Goal: Task Accomplishment & Management: Complete application form

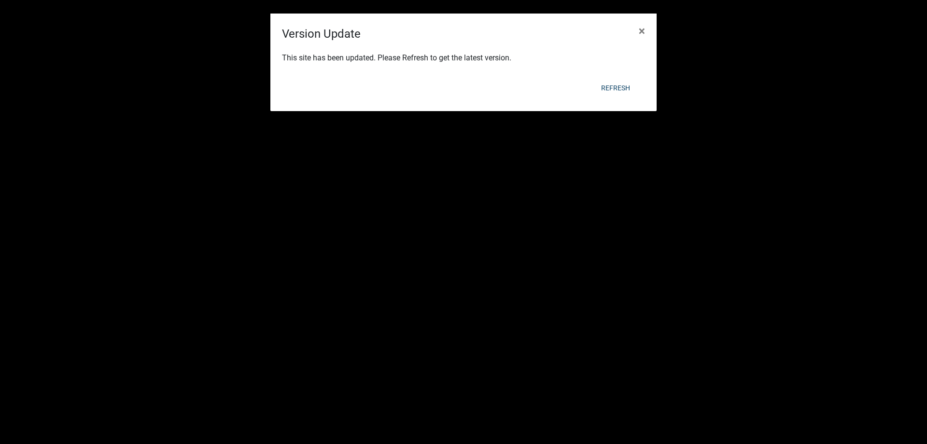
select select "3: 100"
click at [618, 78] on div "Refresh" at bounding box center [527, 87] width 238 height 25
click at [617, 76] on div "Refresh" at bounding box center [527, 87] width 238 height 25
click at [614, 84] on button "Refresh" at bounding box center [616, 87] width 44 height 17
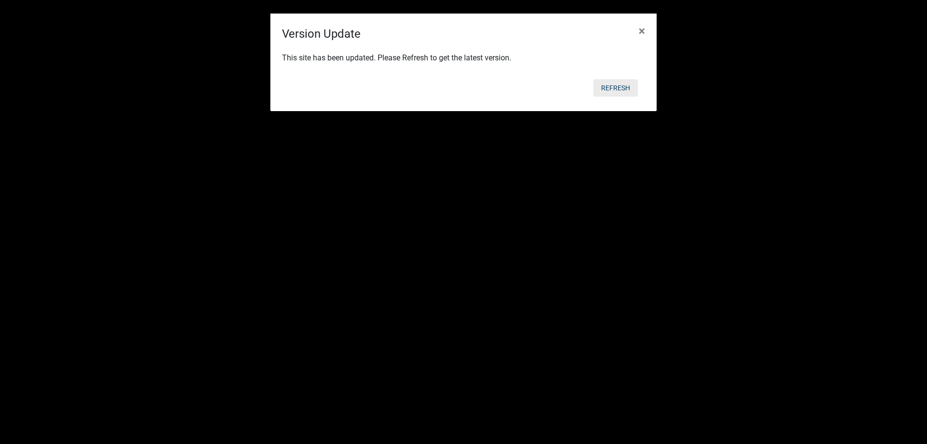
drag, startPoint x: 616, startPoint y: 81, endPoint x: 616, endPoint y: 70, distance: 10.6
click at [616, 84] on button "Refresh" at bounding box center [616, 87] width 44 height 17
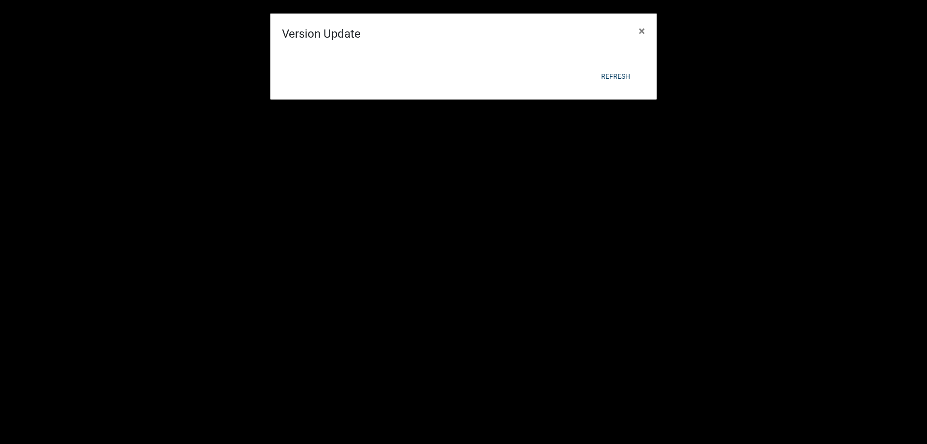
click at [616, 51] on div "This site has been updated. Please Refresh to get the latest version." at bounding box center [463, 34] width 386 height 33
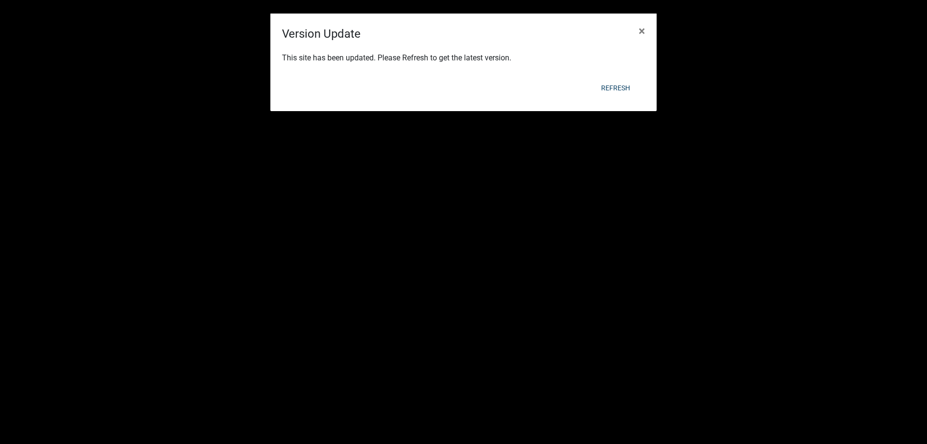
click at [619, 91] on div "Version Update × This site has been updated. Please Refresh to get the latest v…" at bounding box center [463, 63] width 386 height 98
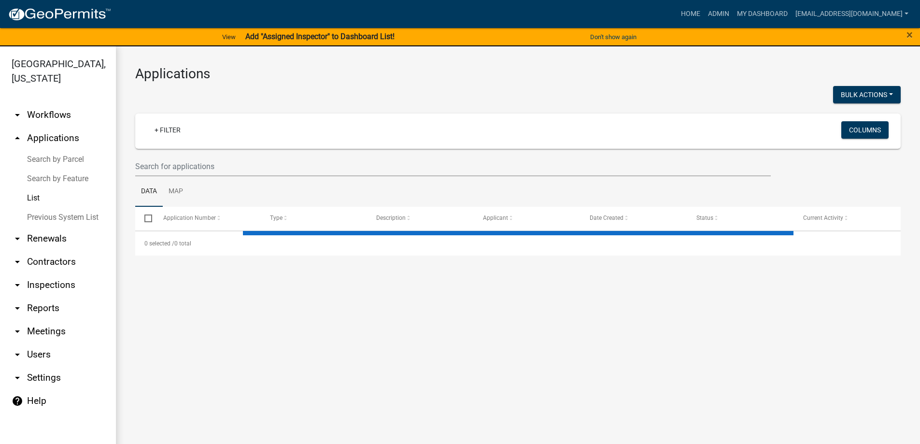
select select "3: 100"
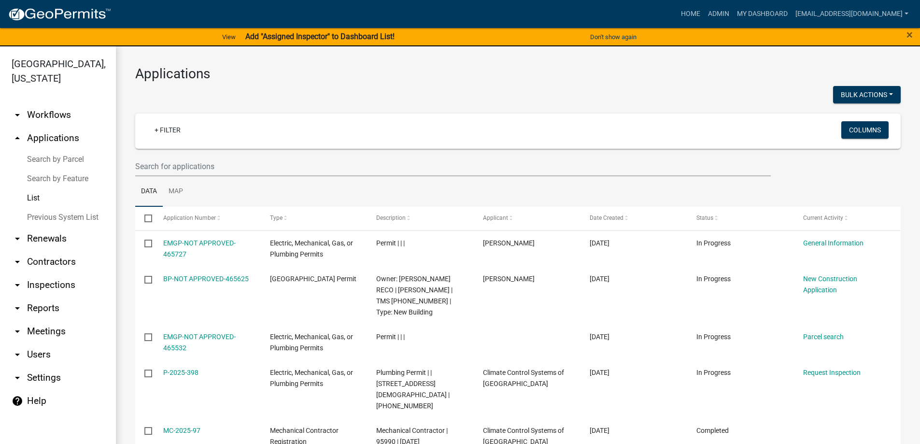
click at [38, 197] on link "List" at bounding box center [58, 197] width 116 height 19
click at [34, 198] on link "List" at bounding box center [58, 197] width 116 height 19
click at [220, 168] on input "text" at bounding box center [453, 166] width 636 height 20
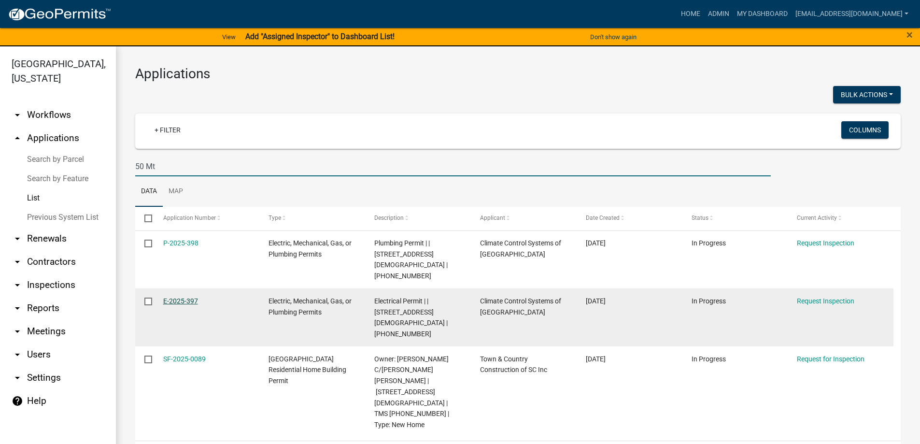
type input "50 Mt"
click at [174, 297] on link "E-2025-397" at bounding box center [180, 301] width 35 height 8
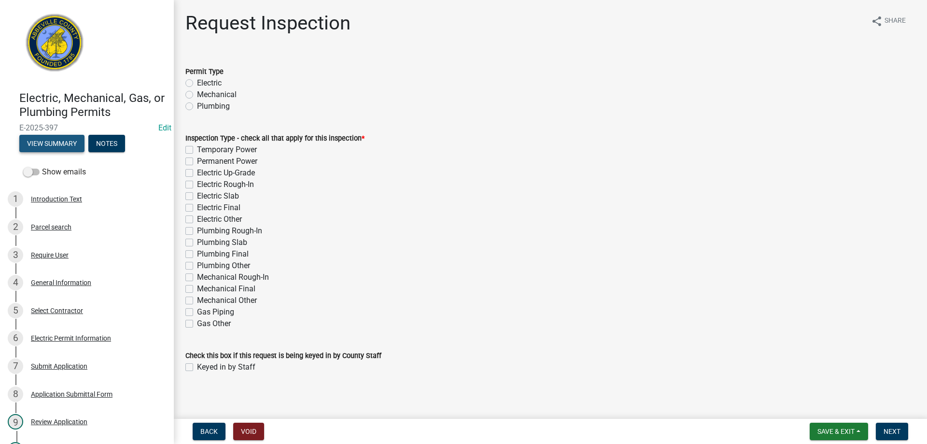
click at [56, 141] on button "View Summary" at bounding box center [51, 143] width 65 height 17
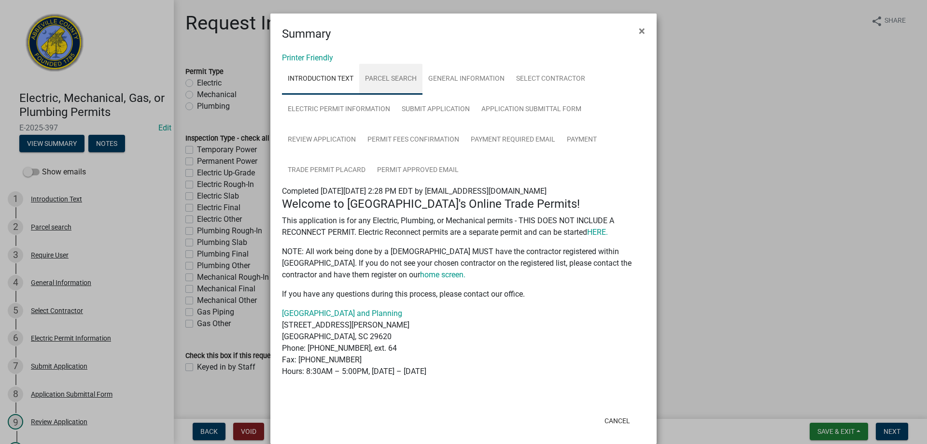
click at [394, 77] on link "Parcel search" at bounding box center [390, 79] width 63 height 31
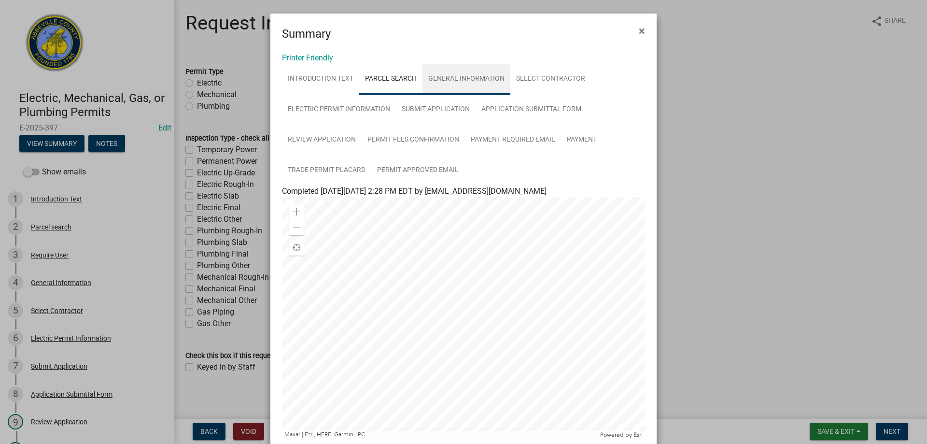
click at [458, 78] on link "General Information" at bounding box center [467, 79] width 88 height 31
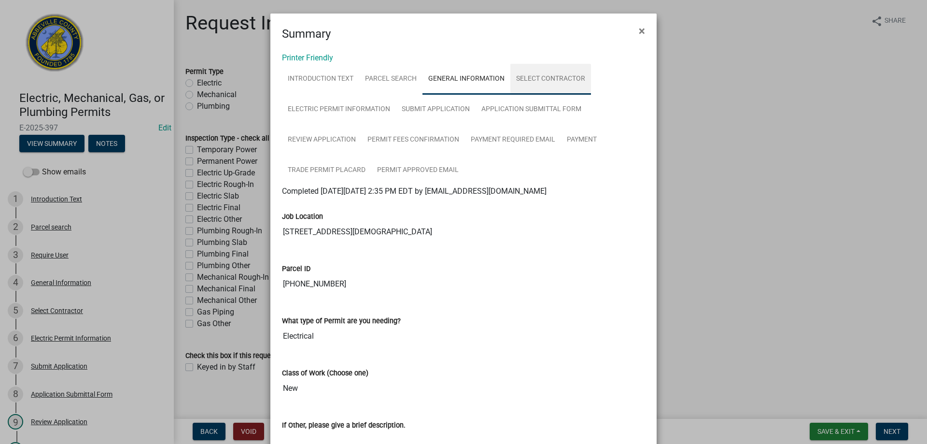
click at [543, 79] on link "Select Contractor" at bounding box center [550, 79] width 81 height 31
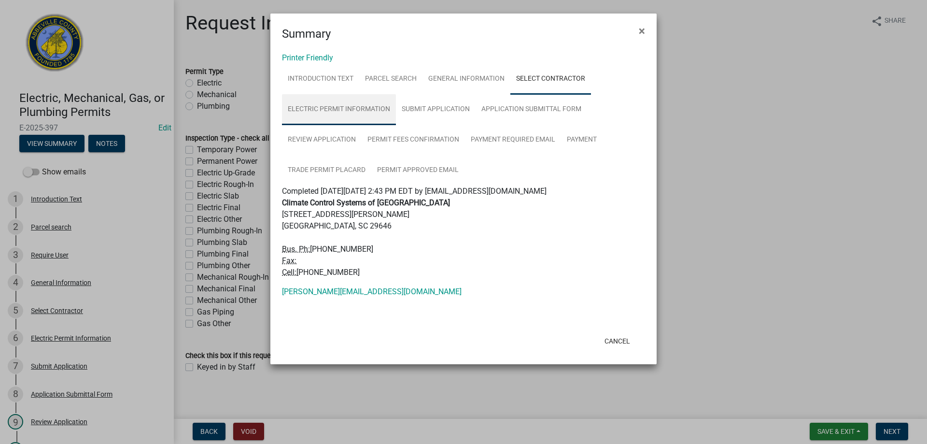
click at [345, 108] on link "Electric Permit Information" at bounding box center [339, 109] width 114 height 31
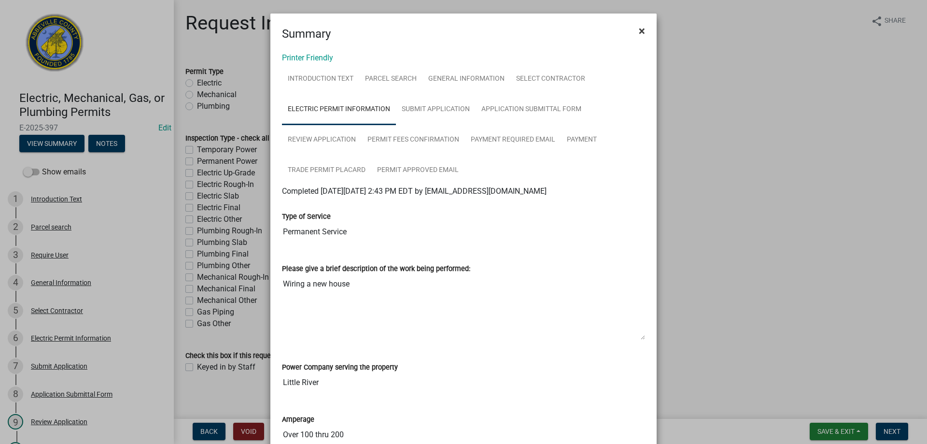
click at [639, 32] on span "×" at bounding box center [642, 31] width 6 height 14
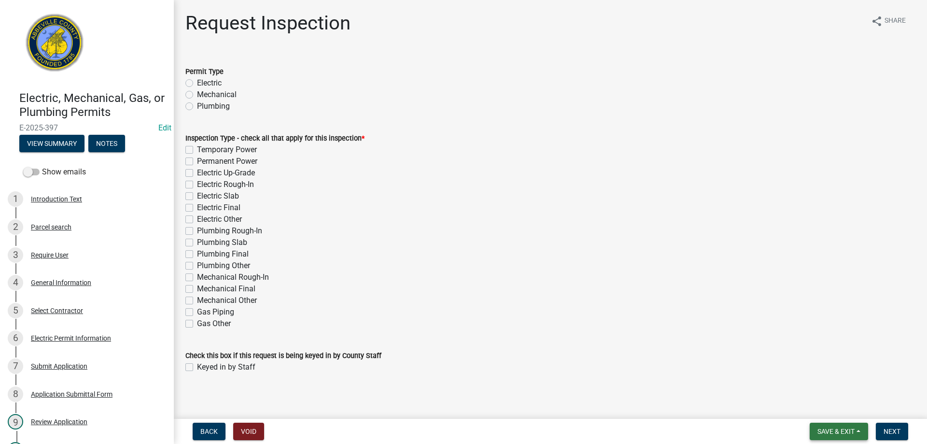
click at [836, 432] on span "Save & Exit" at bounding box center [836, 431] width 37 height 8
click at [828, 408] on button "Save & Exit" at bounding box center [829, 406] width 77 height 23
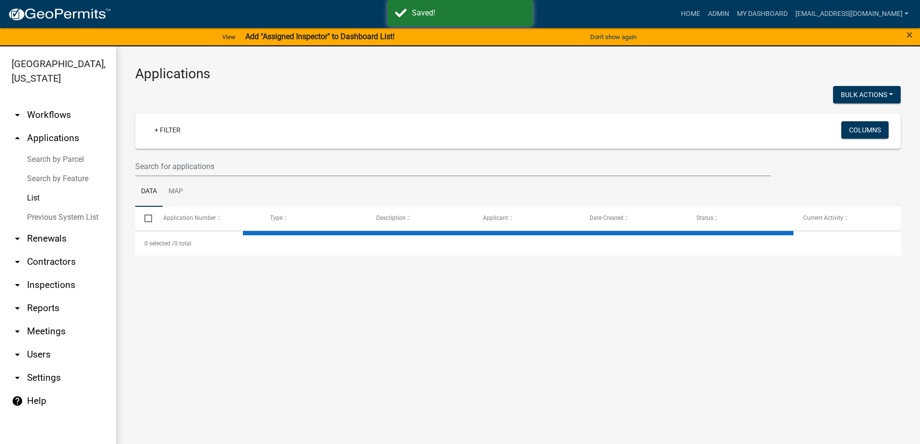
select select "3: 100"
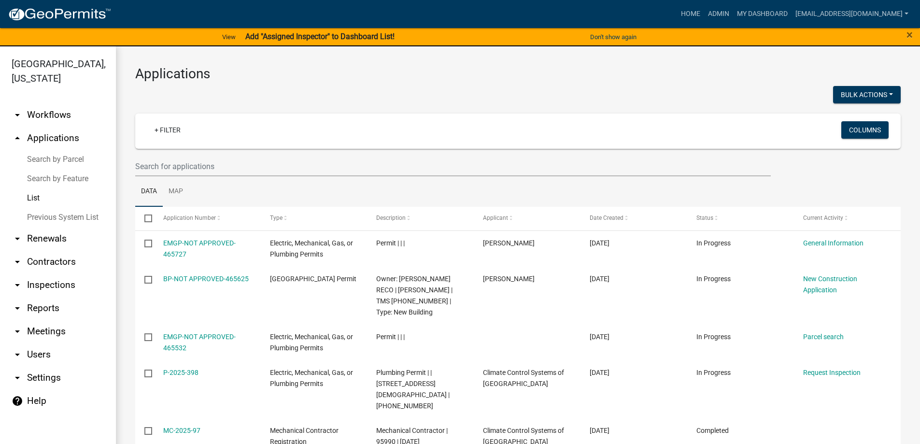
click at [36, 197] on link "List" at bounding box center [58, 197] width 116 height 19
click at [227, 170] on input "text" at bounding box center [453, 166] width 636 height 20
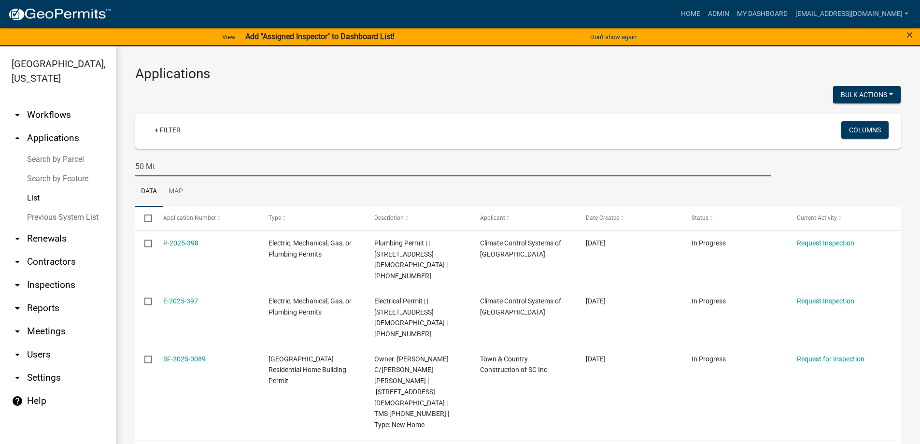
click at [35, 194] on link "List" at bounding box center [58, 197] width 116 height 19
click at [170, 165] on input "50 Mt" at bounding box center [453, 166] width 636 height 20
type input "5"
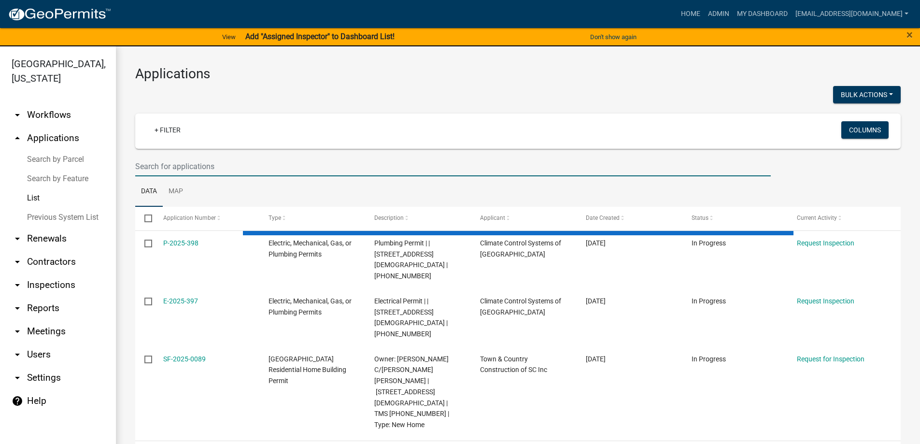
select select "3: 100"
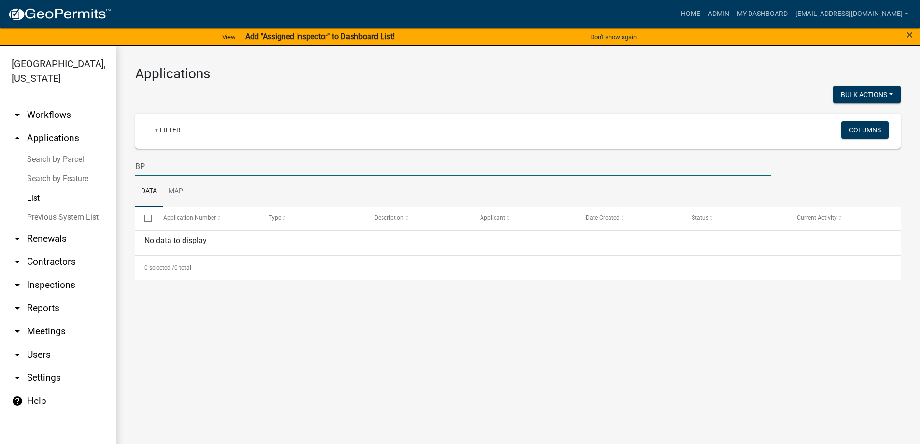
type input "B"
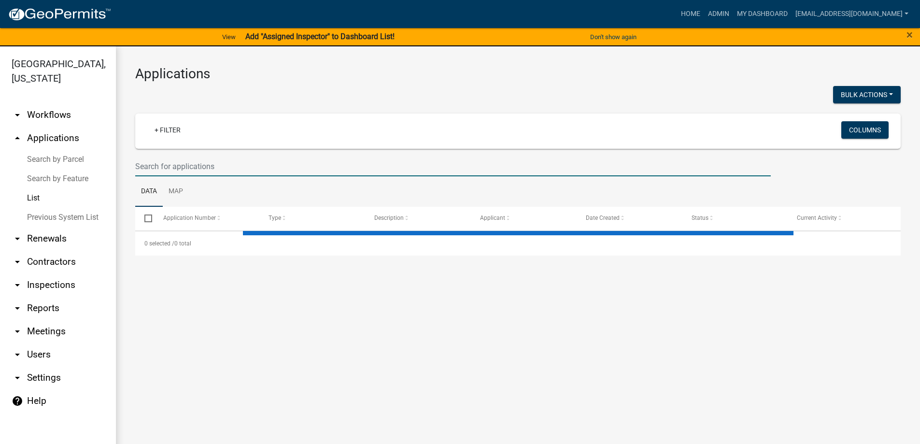
select select "3: 100"
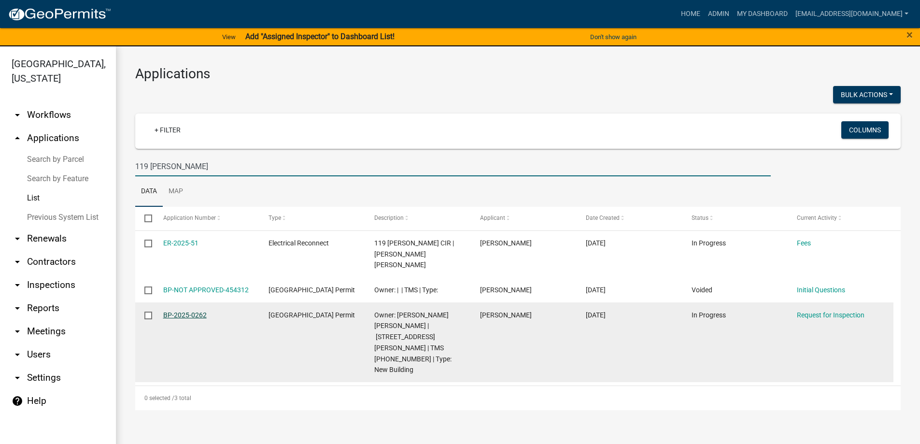
type input "119 Sanders"
click at [183, 314] on link "BP-2025-0262" at bounding box center [184, 315] width 43 height 8
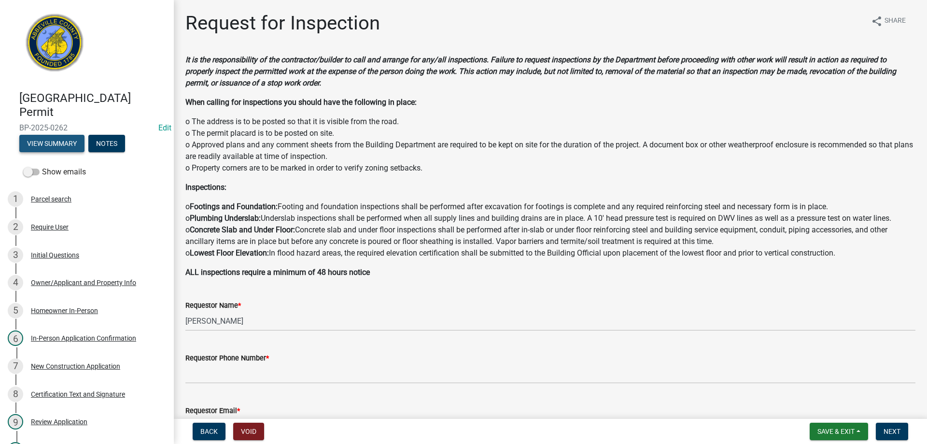
click at [61, 144] on button "View Summary" at bounding box center [51, 143] width 65 height 17
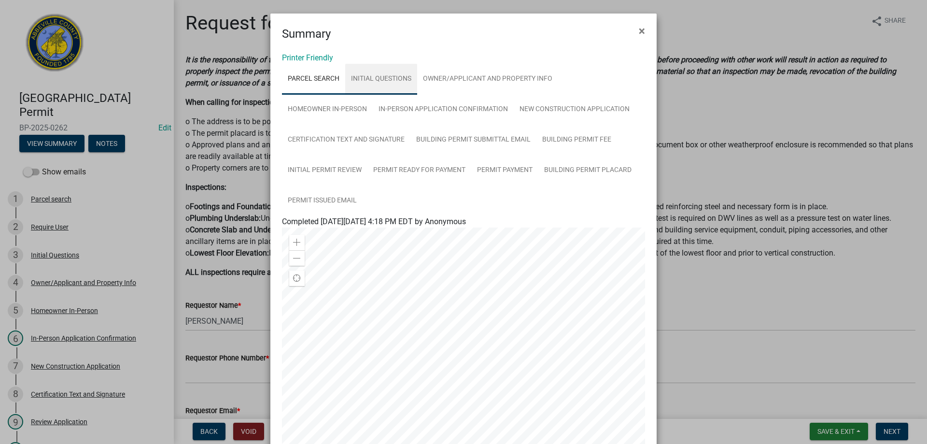
click at [369, 76] on link "Initial Questions" at bounding box center [381, 79] width 72 height 31
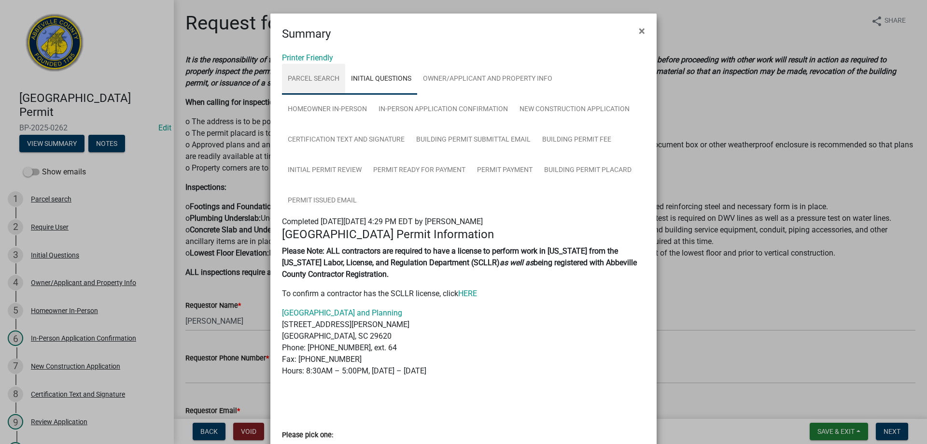
click at [312, 77] on link "Parcel search" at bounding box center [313, 79] width 63 height 31
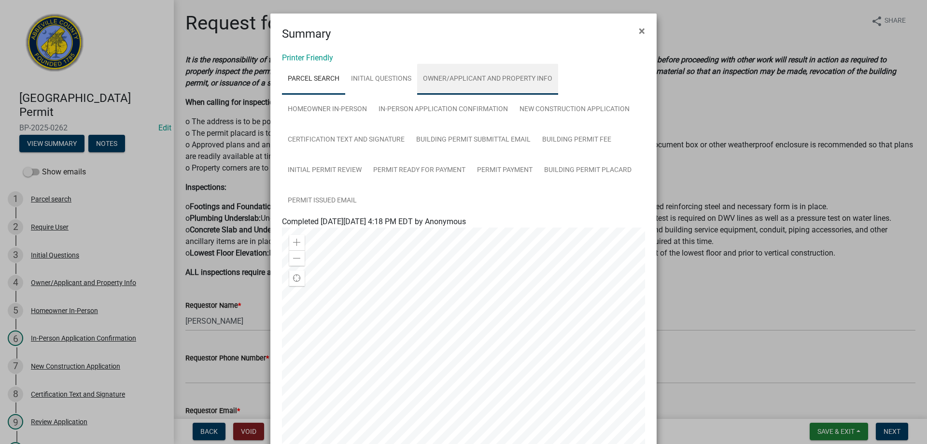
click at [465, 77] on link "Owner/Applicant and Property Info" at bounding box center [487, 79] width 141 height 31
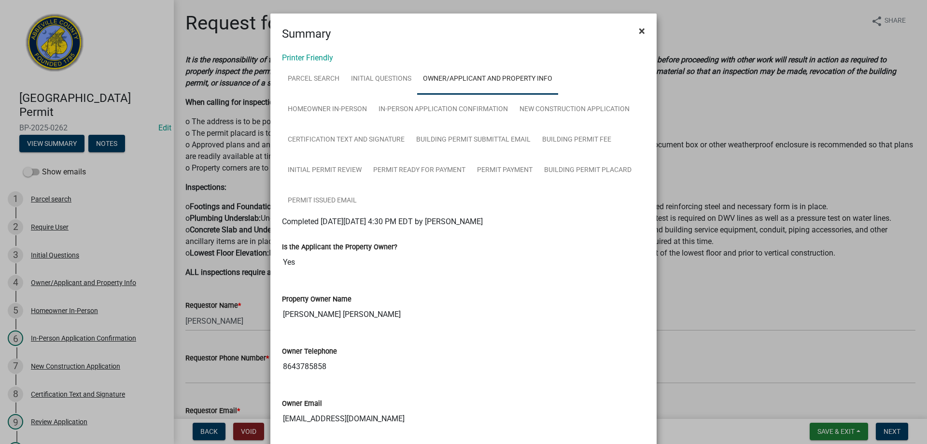
click at [639, 31] on span "×" at bounding box center [642, 31] width 6 height 14
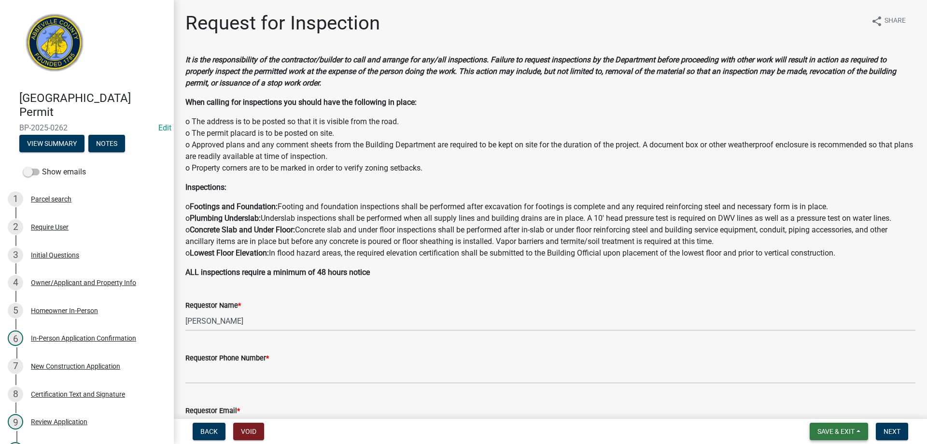
click at [842, 429] on span "Save & Exit" at bounding box center [836, 431] width 37 height 8
click at [826, 409] on button "Save & Exit" at bounding box center [829, 406] width 77 height 23
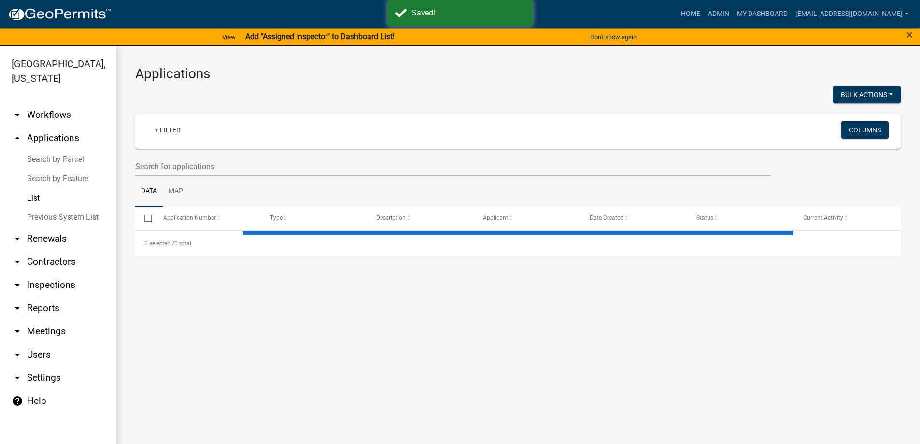
select select "3: 100"
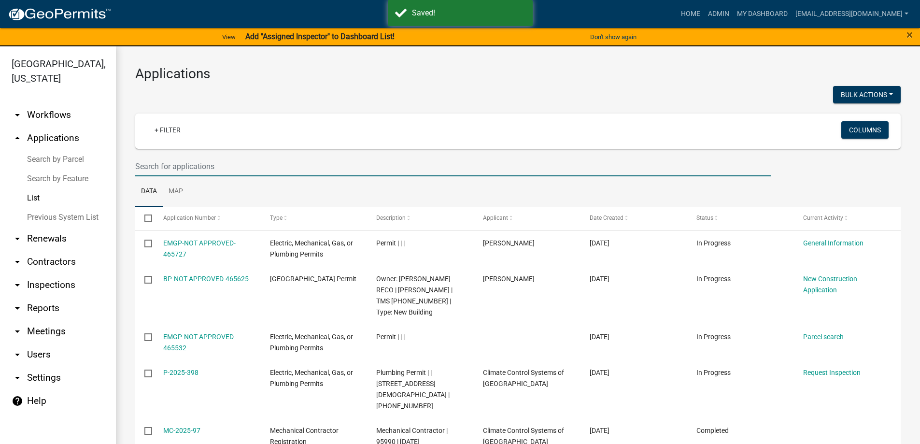
click at [236, 168] on input "text" at bounding box center [453, 166] width 636 height 20
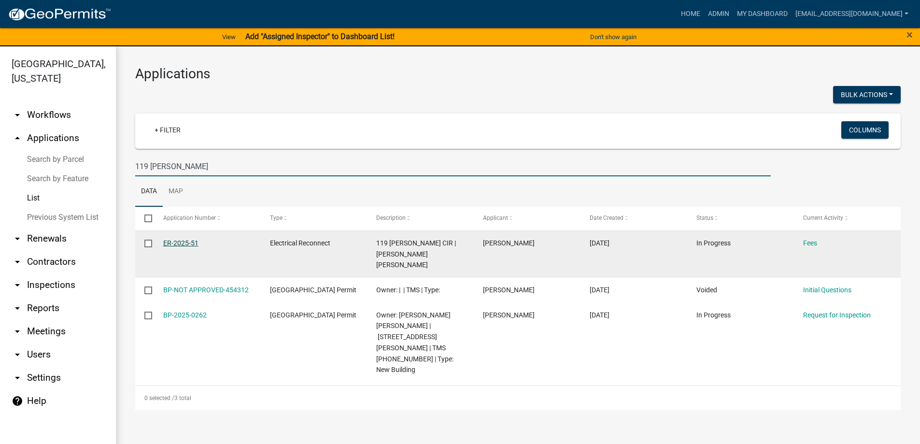
type input "119 Sanders"
click at [189, 241] on link "ER-2025-51" at bounding box center [180, 243] width 35 height 8
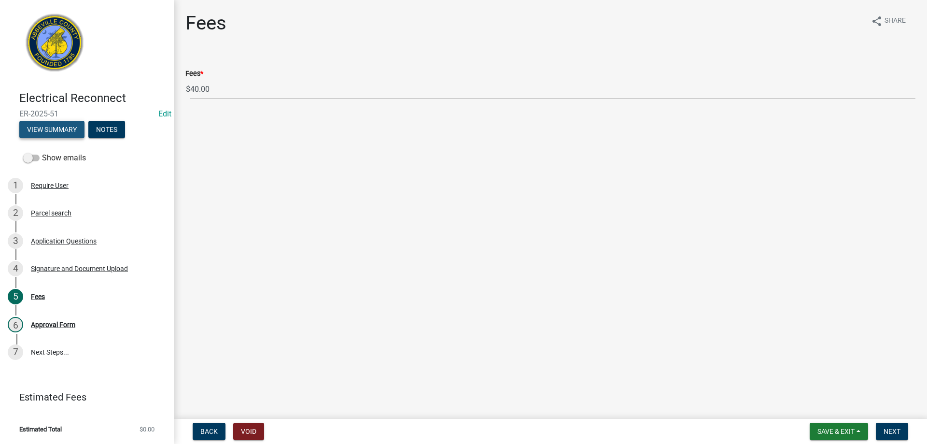
click at [43, 126] on button "View Summary" at bounding box center [51, 129] width 65 height 17
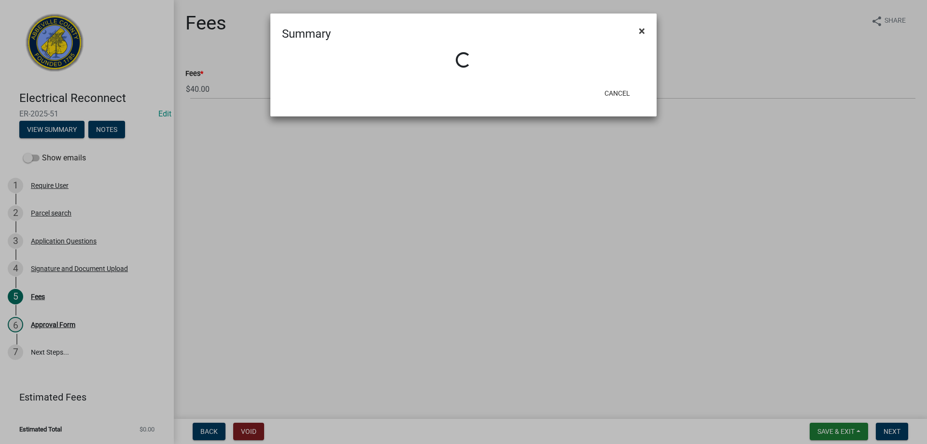
click at [642, 31] on span "×" at bounding box center [642, 31] width 6 height 14
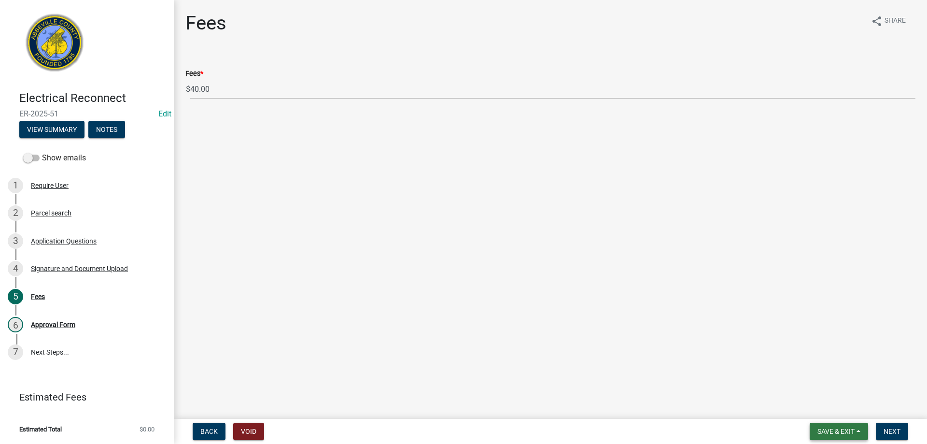
click at [833, 429] on span "Save & Exit" at bounding box center [836, 431] width 37 height 8
click at [825, 408] on button "Save & Exit" at bounding box center [829, 406] width 77 height 23
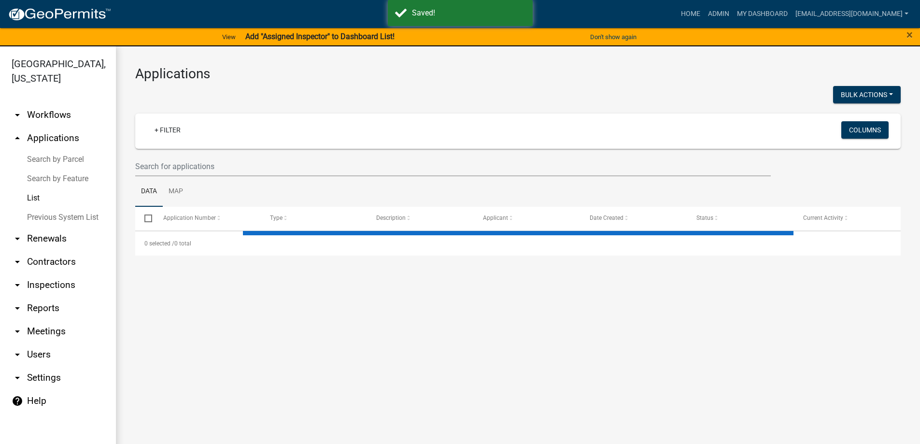
select select "3: 100"
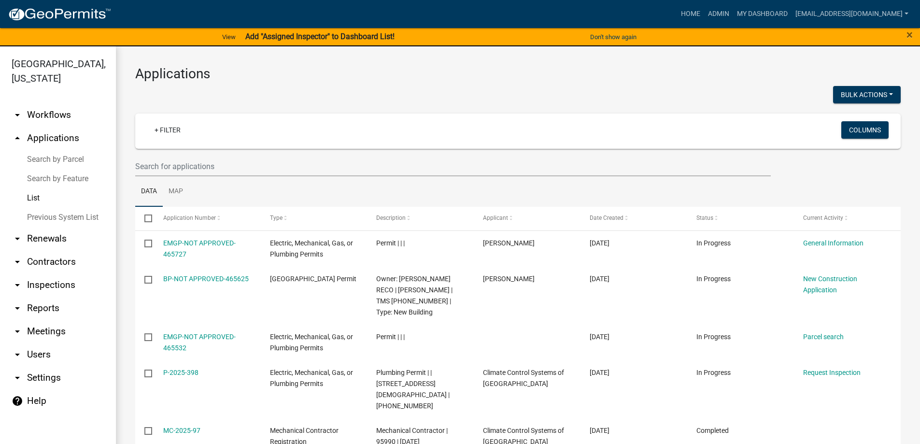
click at [34, 196] on link "List" at bounding box center [58, 197] width 116 height 19
click at [223, 161] on input "text" at bounding box center [453, 166] width 636 height 20
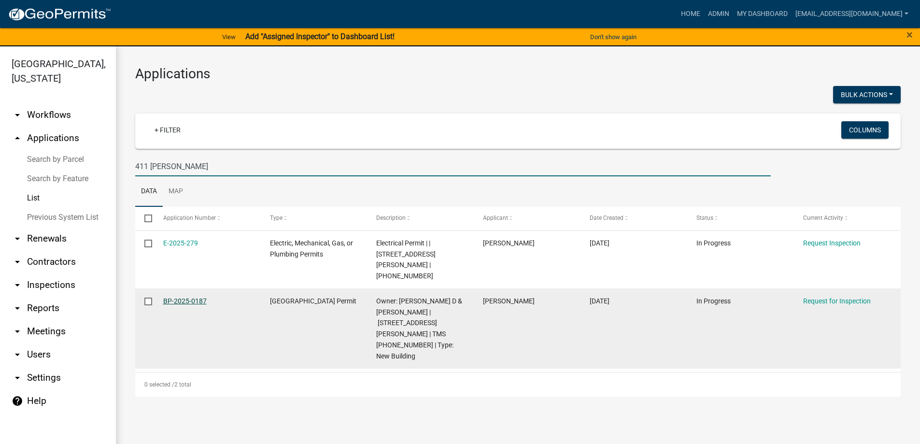
type input "411 Stevenson"
click at [183, 297] on link "BP-2025-0187" at bounding box center [184, 301] width 43 height 8
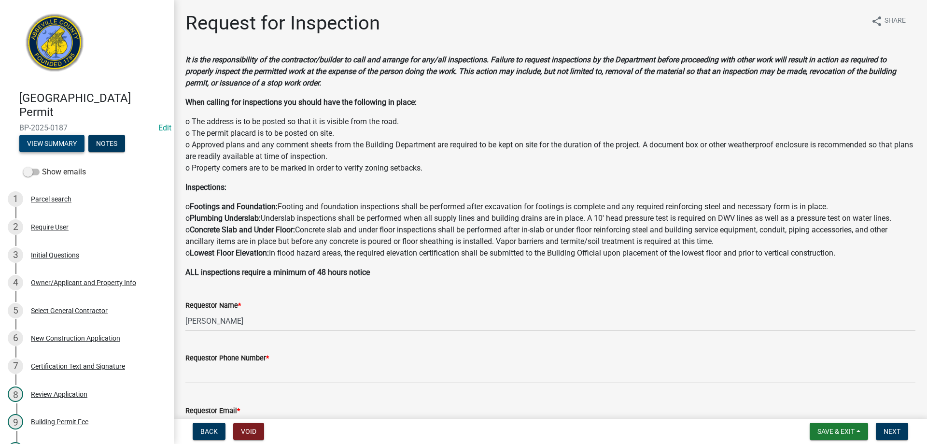
click at [60, 142] on button "View Summary" at bounding box center [51, 143] width 65 height 17
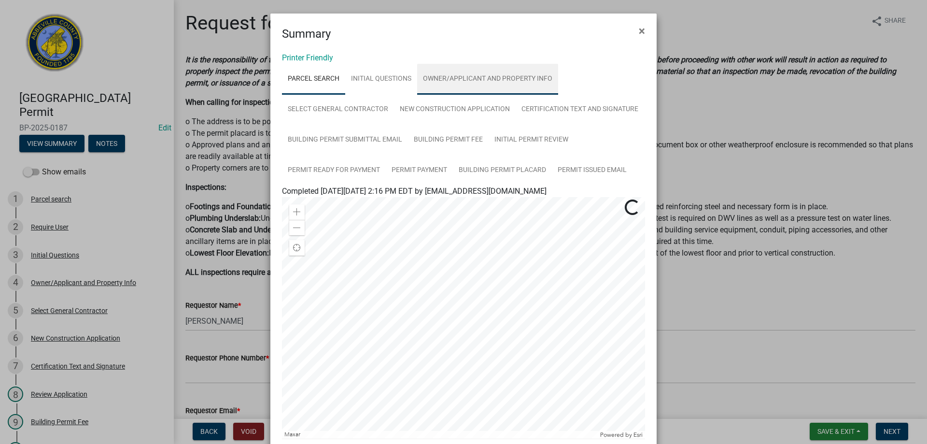
click at [466, 78] on link "Owner/Applicant and Property Info" at bounding box center [487, 79] width 141 height 31
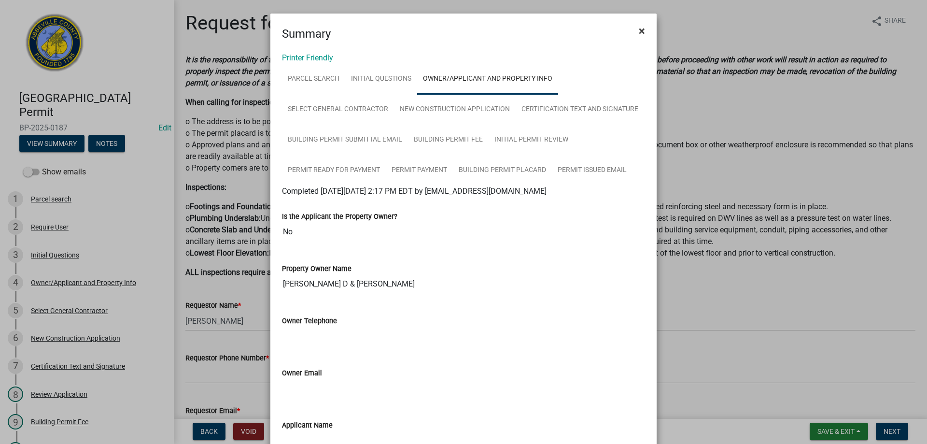
click at [639, 31] on span "×" at bounding box center [642, 31] width 6 height 14
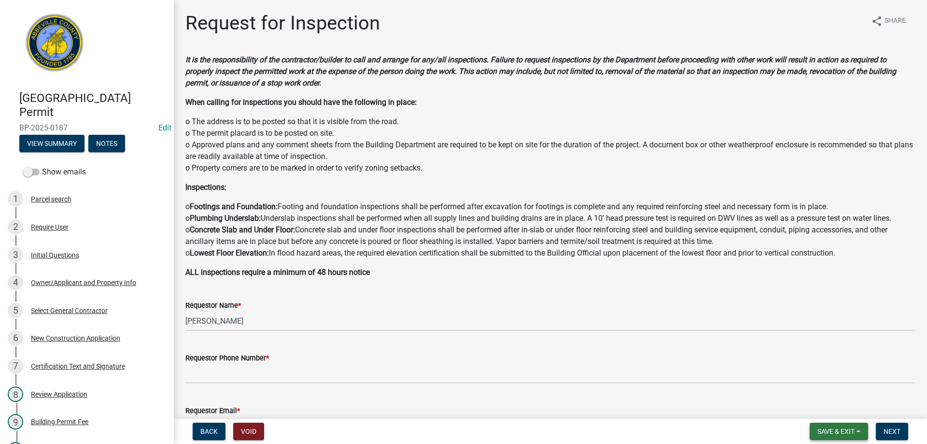
click at [836, 429] on span "Save & Exit" at bounding box center [836, 431] width 37 height 8
click at [829, 406] on button "Save & Exit" at bounding box center [829, 406] width 77 height 23
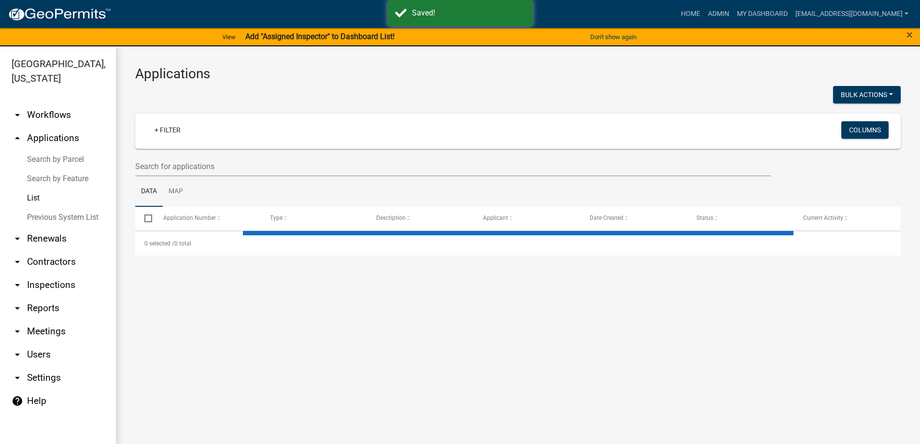
select select "3: 100"
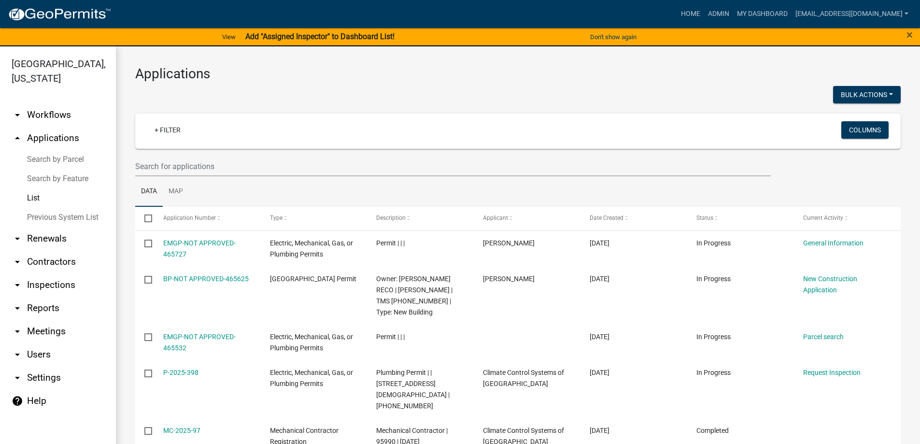
click at [35, 198] on link "List" at bounding box center [58, 197] width 116 height 19
click at [219, 163] on input "text" at bounding box center [453, 166] width 636 height 20
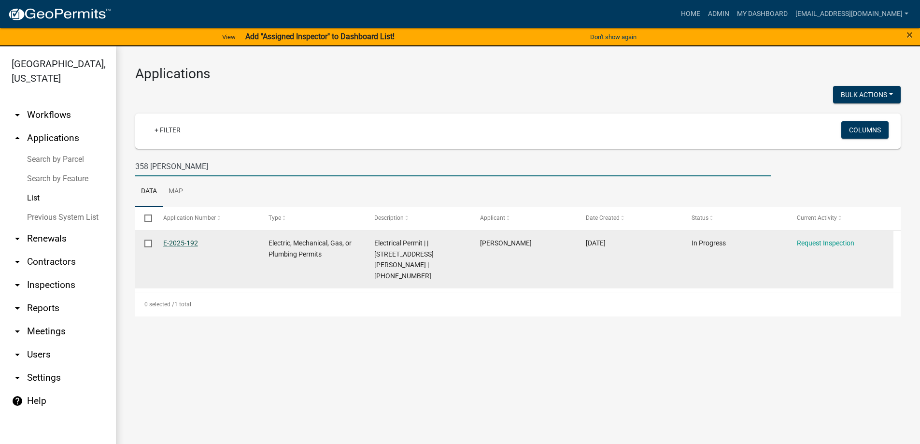
type input "358 Goss"
click at [184, 240] on link "E-2025-192" at bounding box center [180, 243] width 35 height 8
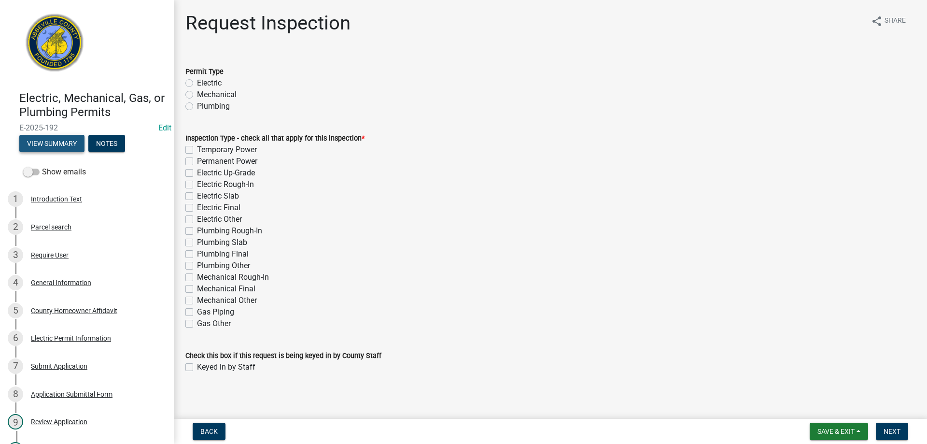
click at [49, 141] on button "View Summary" at bounding box center [51, 143] width 65 height 17
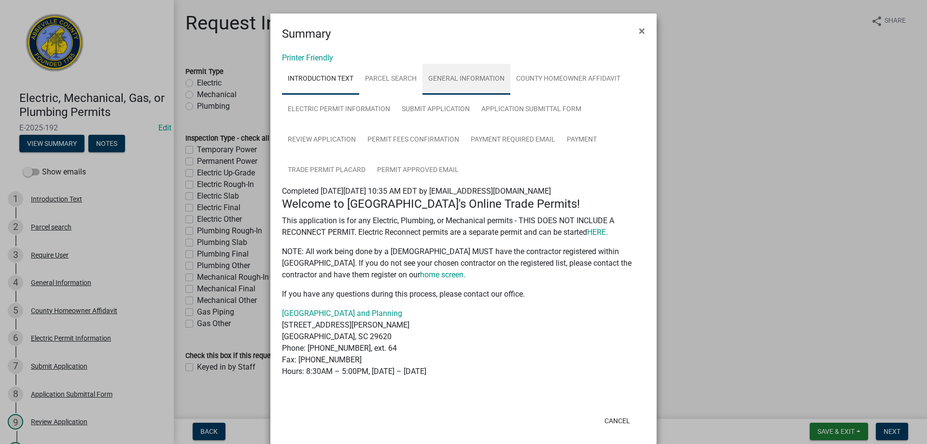
click at [468, 77] on link "General Information" at bounding box center [467, 79] width 88 height 31
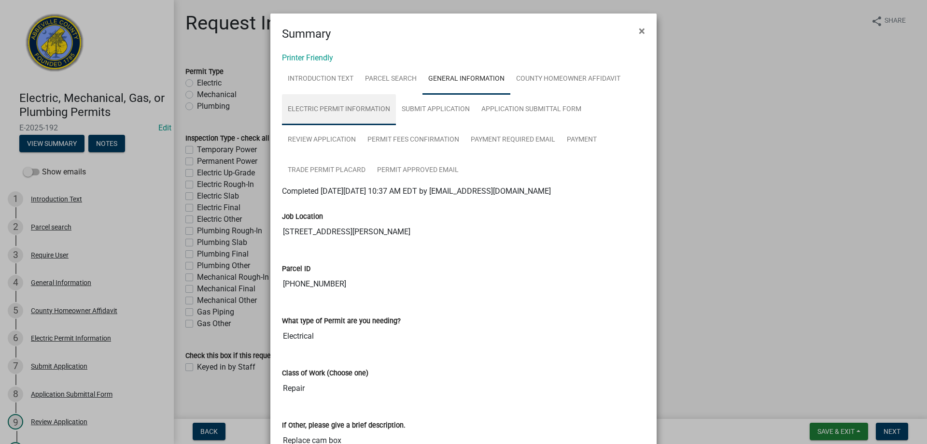
click at [336, 107] on link "Electric Permit Information" at bounding box center [339, 109] width 114 height 31
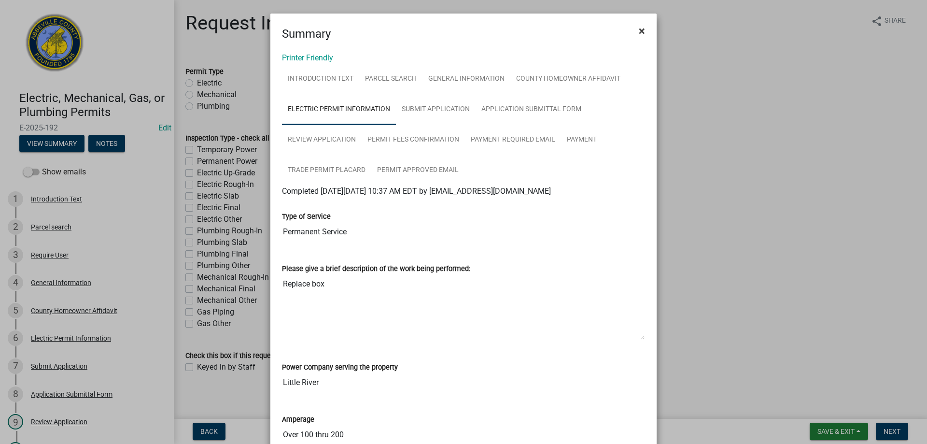
click at [641, 34] on span "×" at bounding box center [642, 31] width 6 height 14
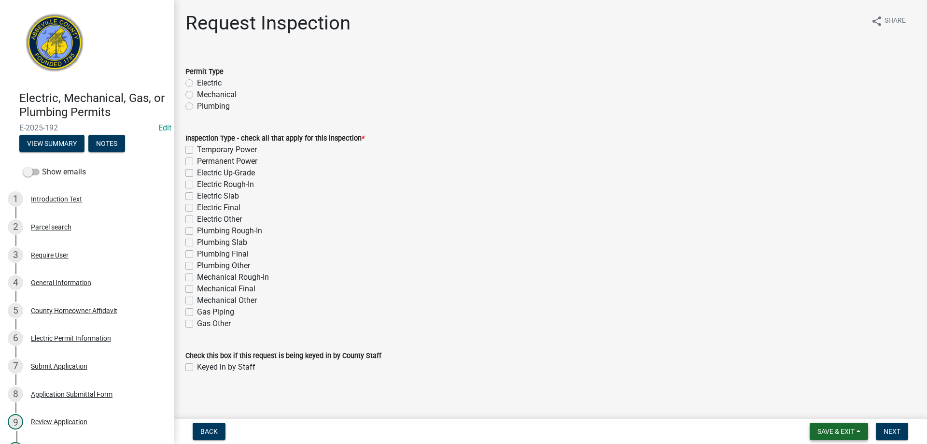
click at [848, 425] on button "Save & Exit" at bounding box center [839, 431] width 58 height 17
click at [838, 410] on button "Save & Exit" at bounding box center [829, 406] width 77 height 23
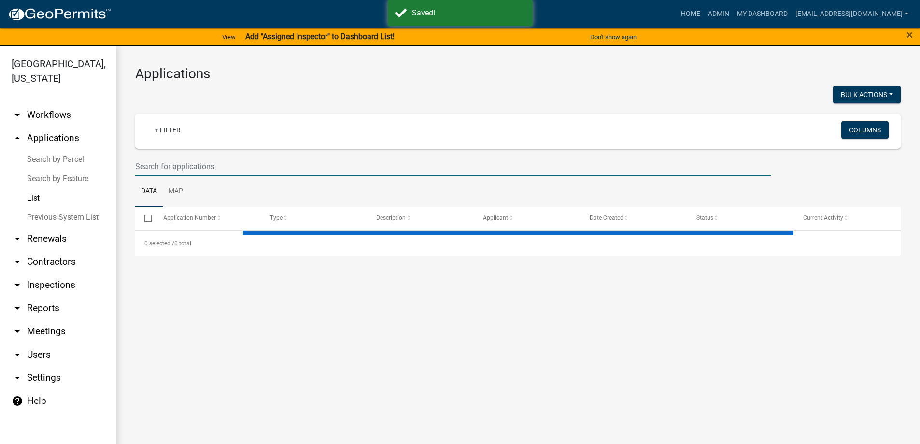
click at [229, 160] on input "text" at bounding box center [453, 166] width 636 height 20
type input "1"
select select "3: 100"
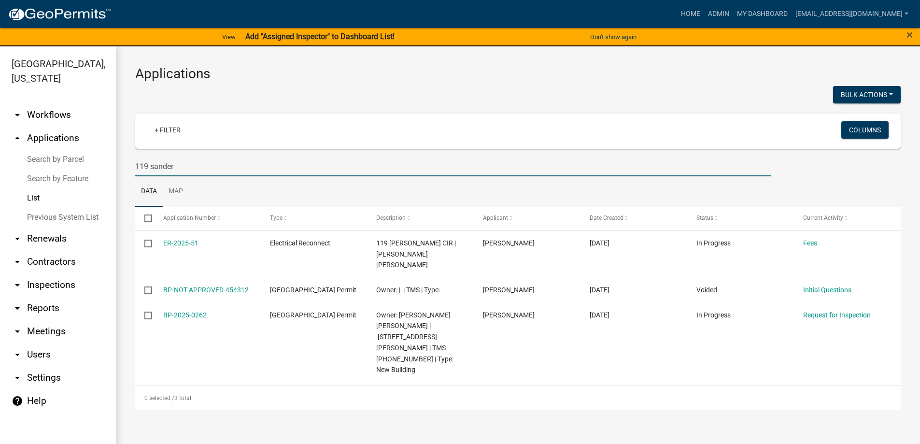
type input "119 sander"
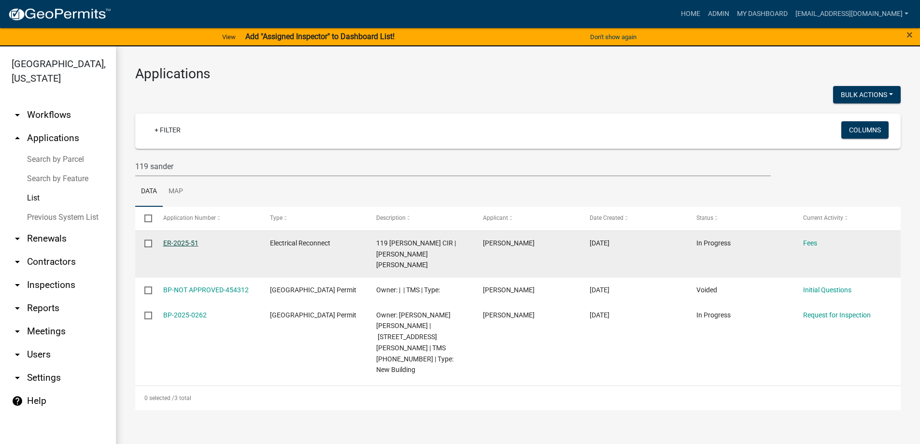
click at [168, 243] on link "ER-2025-51" at bounding box center [180, 243] width 35 height 8
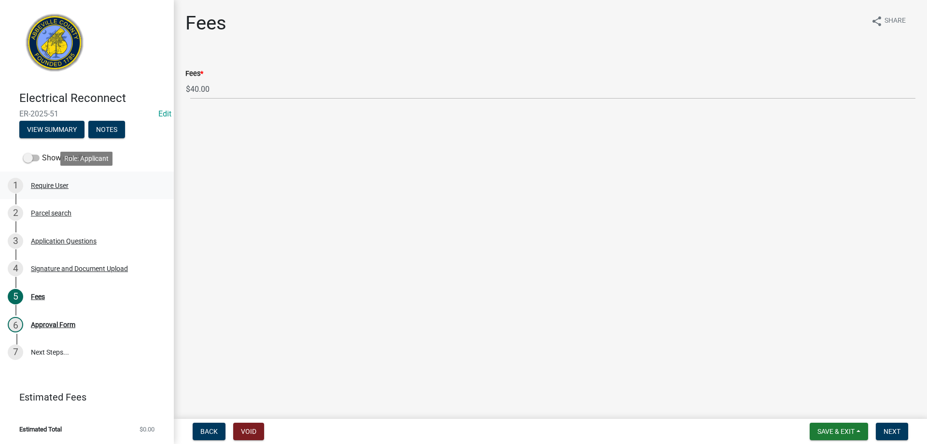
click at [45, 186] on div "Require User" at bounding box center [50, 185] width 38 height 7
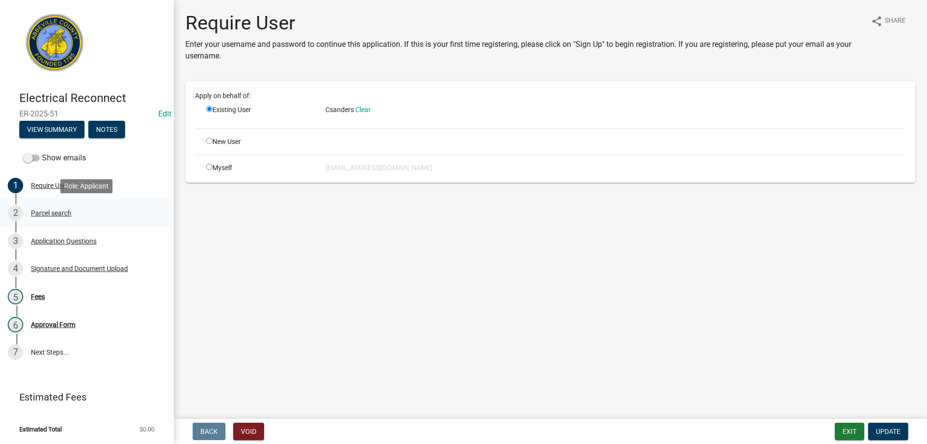
click at [41, 215] on div "Parcel search" at bounding box center [51, 213] width 41 height 7
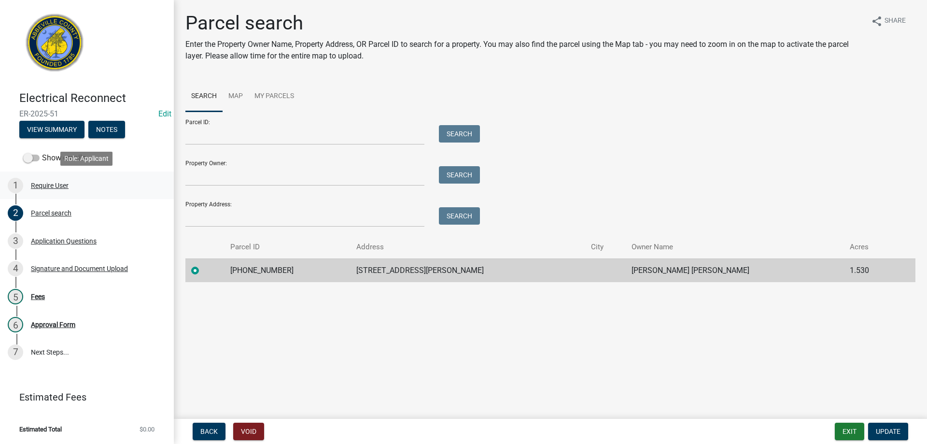
click at [34, 186] on div "Require User" at bounding box center [50, 185] width 38 height 7
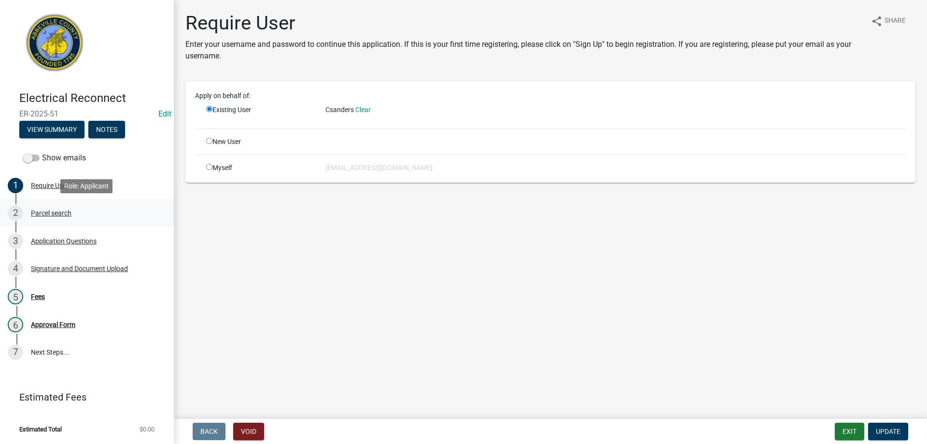
click at [37, 208] on div "2 Parcel search" at bounding box center [83, 212] width 151 height 15
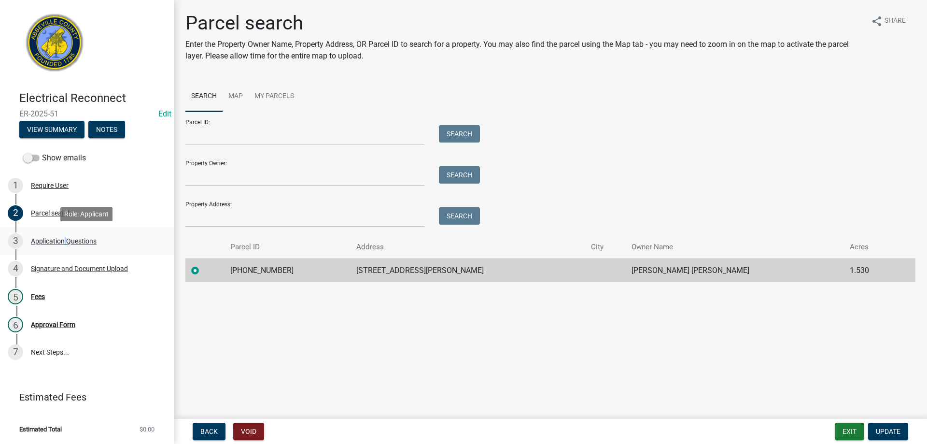
click at [63, 243] on div "Application Questions" at bounding box center [64, 241] width 66 height 7
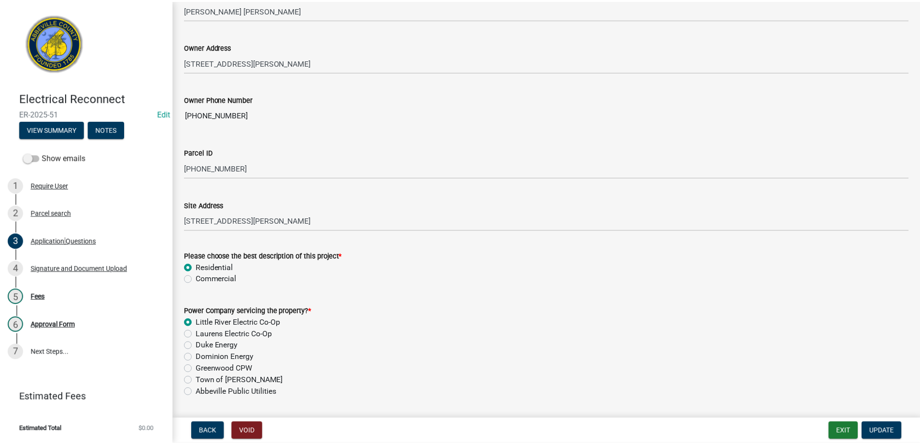
scroll to position [483, 0]
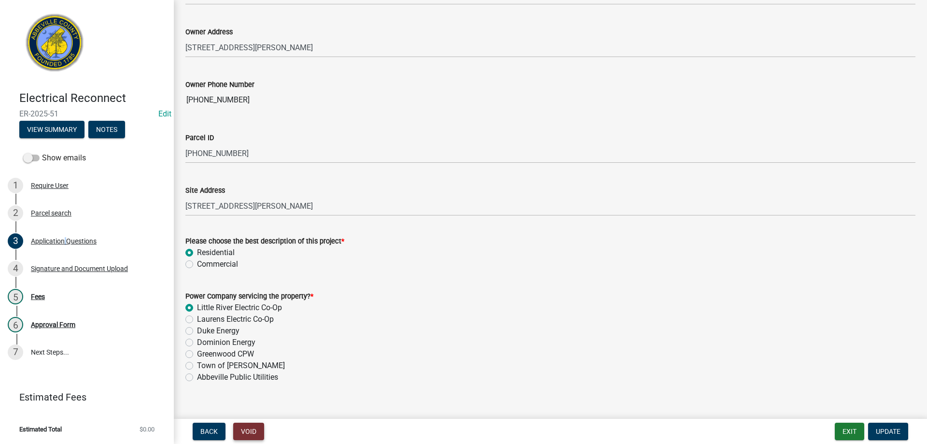
click at [260, 436] on button "Void" at bounding box center [248, 431] width 31 height 17
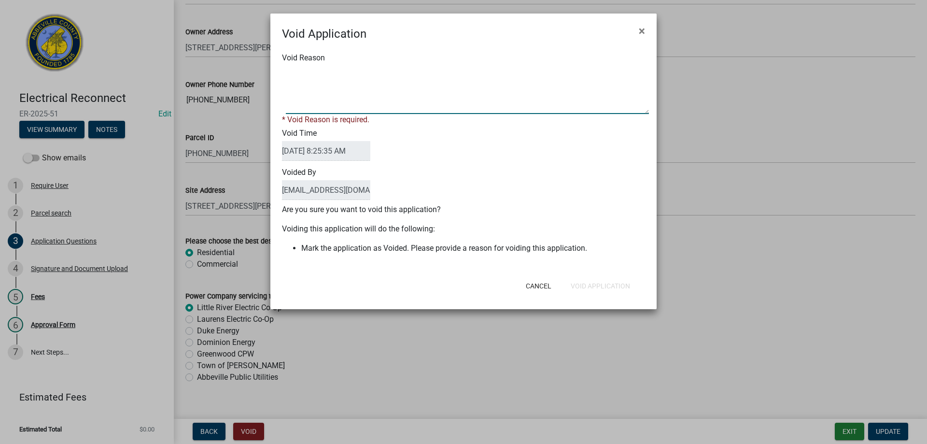
click at [324, 98] on textarea "Void Reason" at bounding box center [467, 90] width 363 height 48
type textarea "Wrong app"
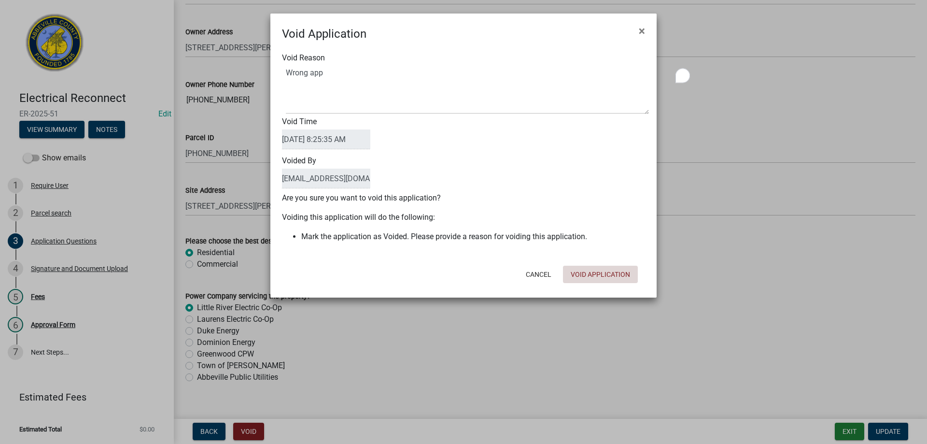
click at [578, 287] on form "Void Application × Void Reason Void Time 08/19/2025 8:25:35 AM Voided By rmorto…" at bounding box center [463, 151] width 386 height 275
click at [587, 272] on button "Void Application" at bounding box center [600, 274] width 75 height 17
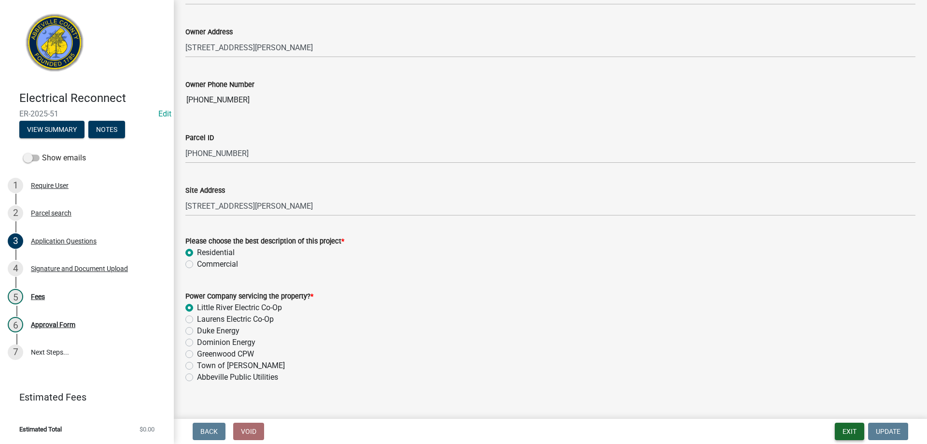
click at [844, 430] on button "Exit" at bounding box center [849, 431] width 29 height 17
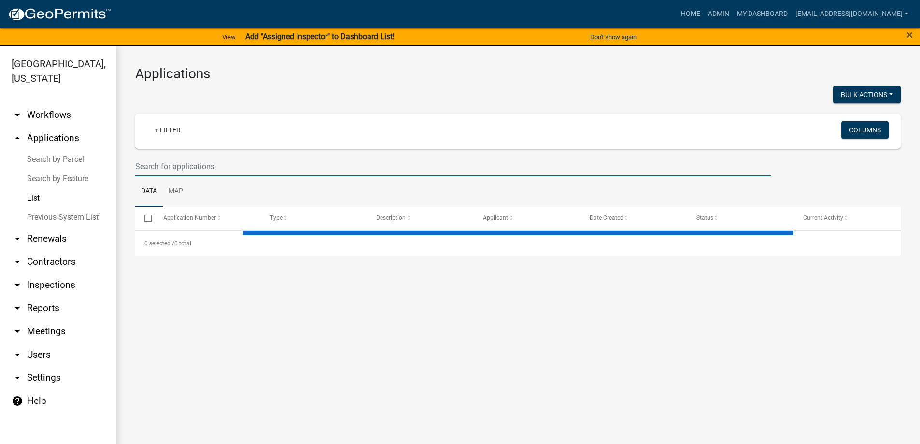
click at [241, 163] on input "text" at bounding box center [453, 166] width 636 height 20
select select "3: 100"
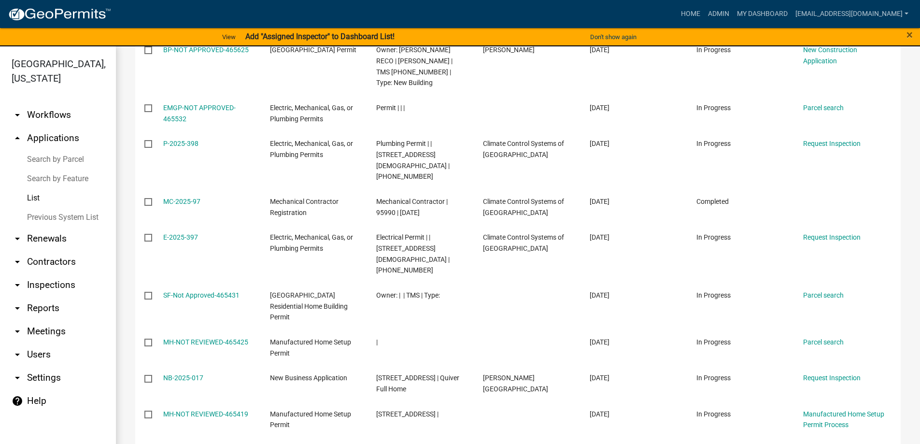
scroll to position [290, 0]
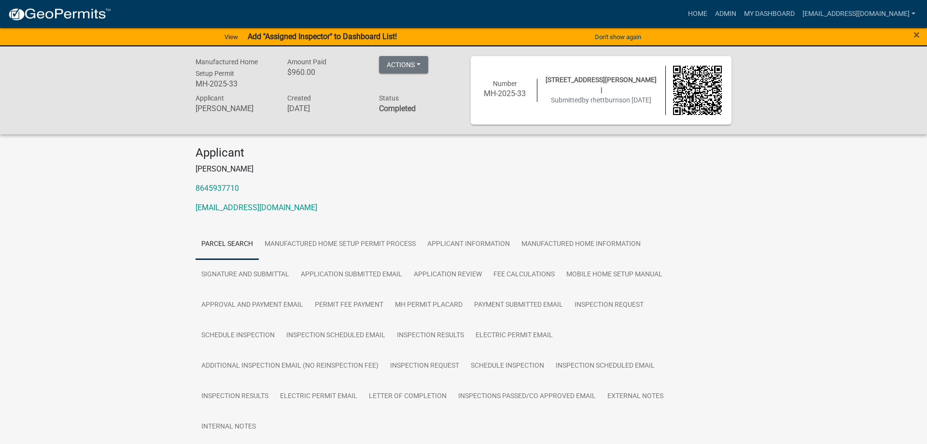
click at [918, 32] on div "×" at bounding box center [888, 37] width 77 height 20
click at [912, 34] on span "×" at bounding box center [909, 35] width 6 height 14
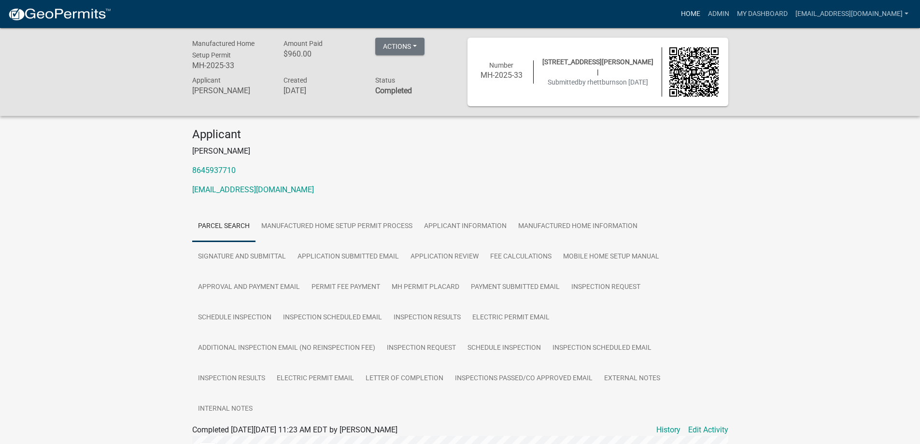
click at [677, 15] on link "Home" at bounding box center [690, 14] width 27 height 18
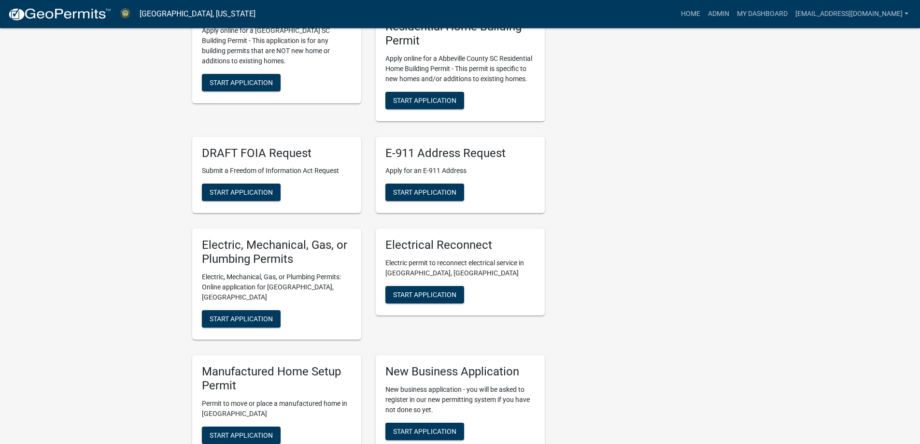
scroll to position [327, 0]
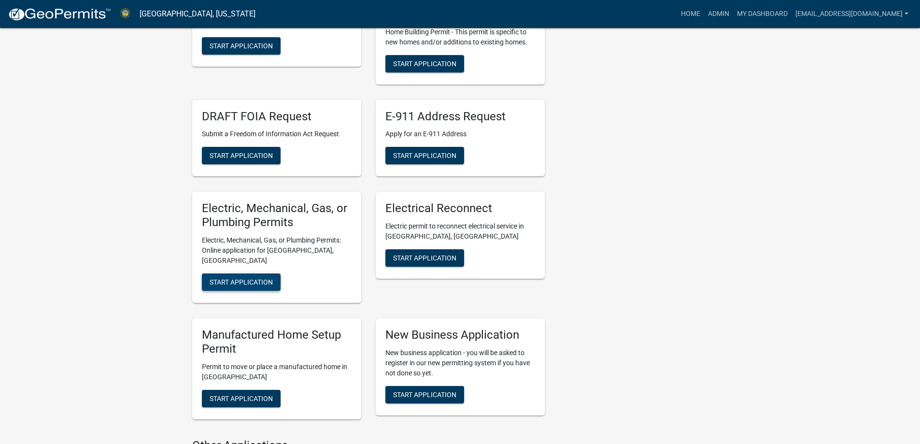
click at [231, 273] on button "Start Application" at bounding box center [241, 281] width 79 height 17
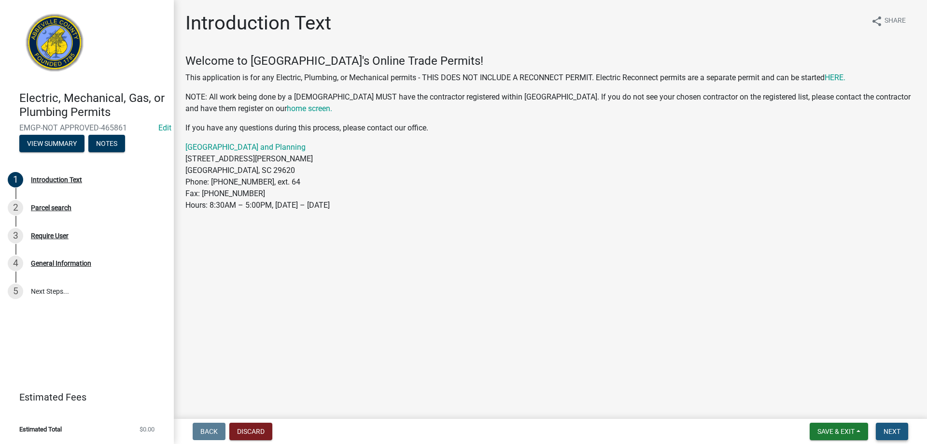
click at [887, 425] on button "Next" at bounding box center [892, 431] width 32 height 17
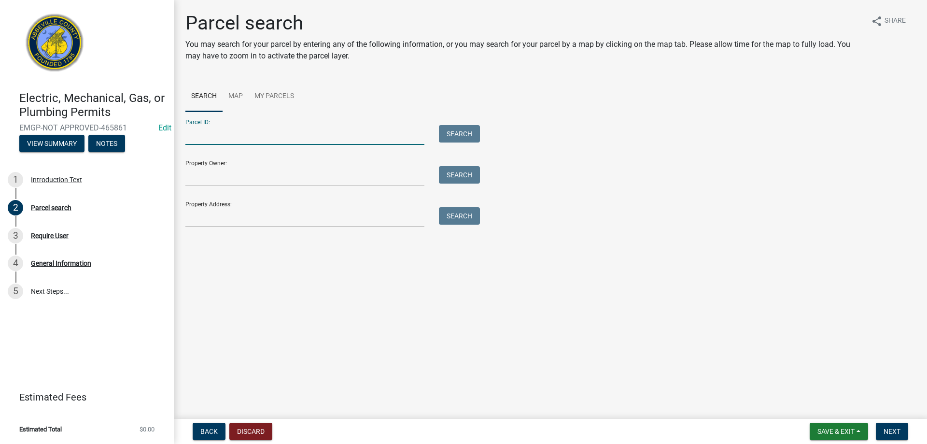
click at [199, 142] on input "Parcel ID:" at bounding box center [304, 135] width 239 height 20
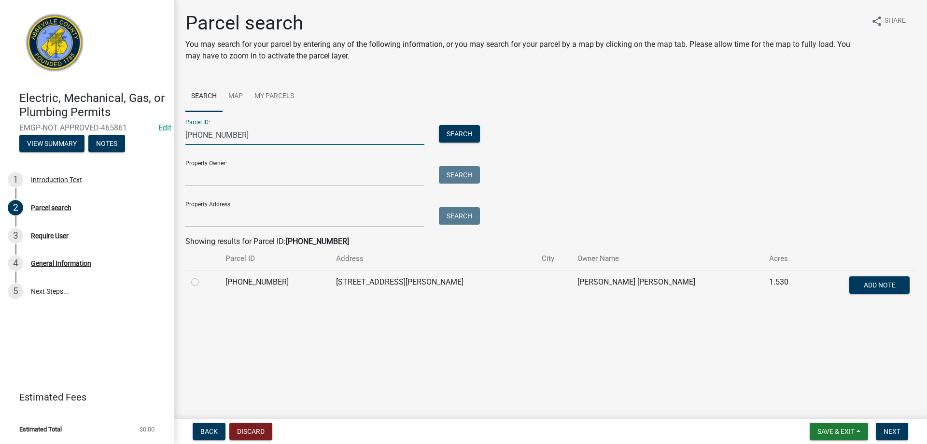
type input "105-00-00-074"
click at [200, 283] on div at bounding box center [202, 282] width 23 height 12
click at [203, 276] on label at bounding box center [203, 276] width 0 height 0
click at [203, 283] on input "radio" at bounding box center [206, 279] width 6 height 6
radio input "true"
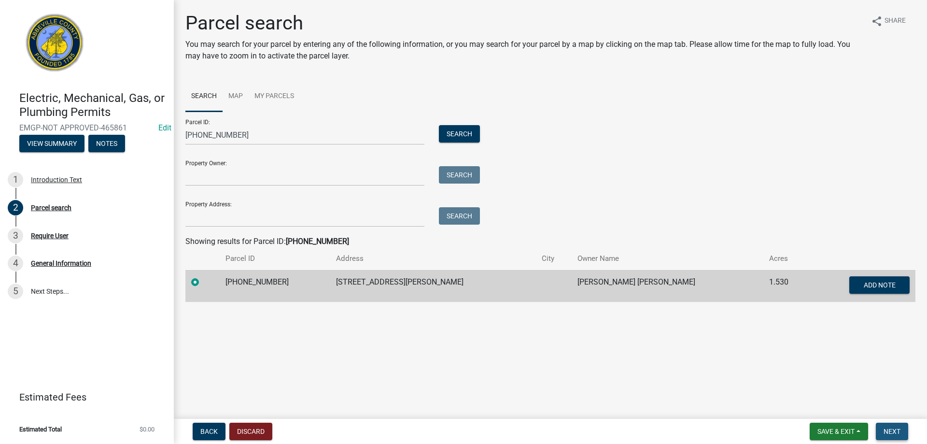
click at [883, 428] on button "Next" at bounding box center [892, 431] width 32 height 17
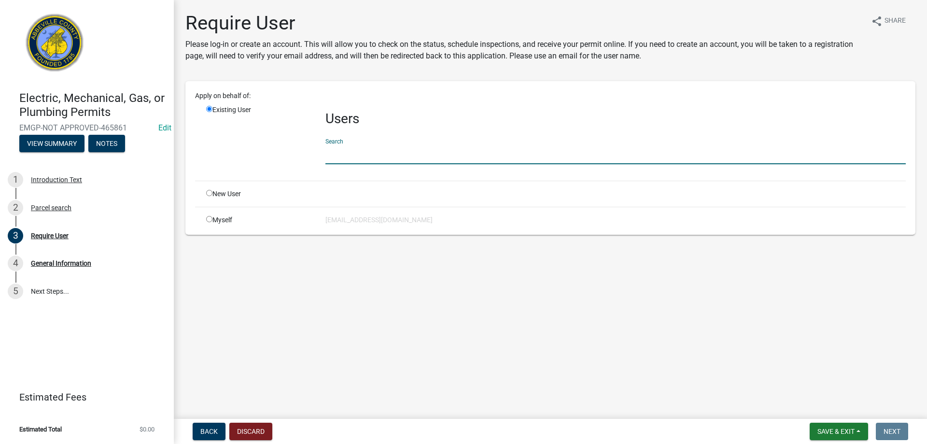
click at [333, 150] on input "text" at bounding box center [616, 154] width 580 height 20
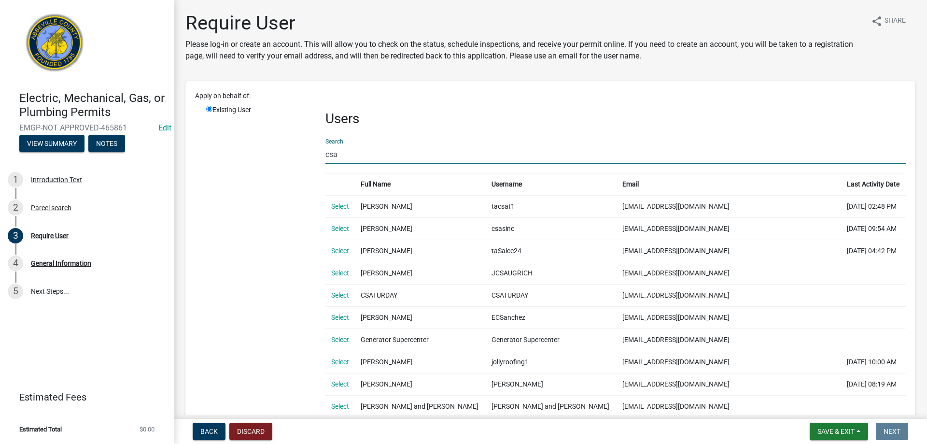
click at [350, 157] on input "csa" at bounding box center [616, 154] width 580 height 20
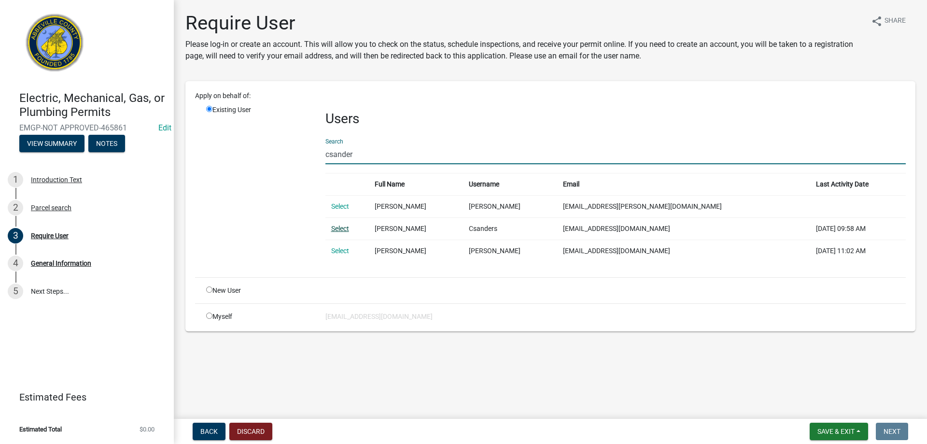
type input "csander"
click at [342, 231] on link "Select" at bounding box center [340, 229] width 18 height 8
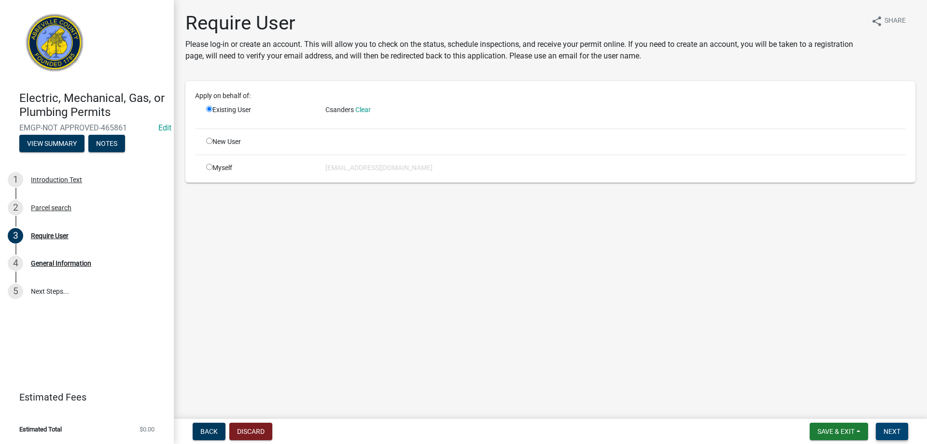
click at [899, 433] on span "Next" at bounding box center [892, 431] width 17 height 8
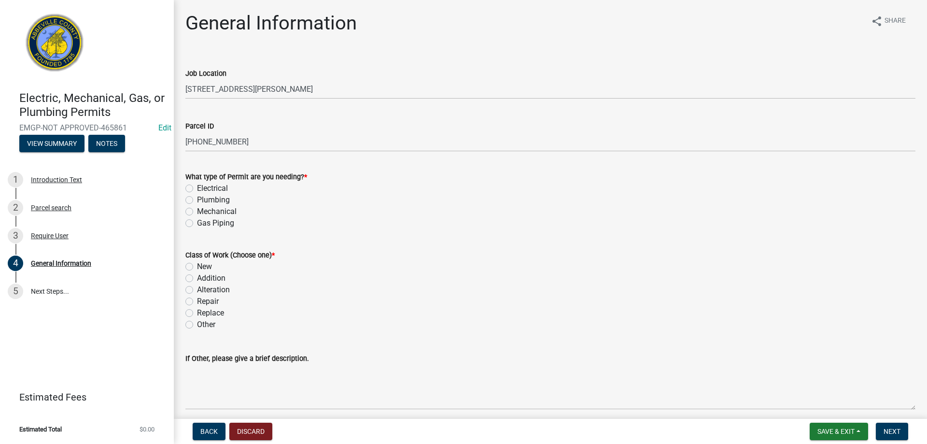
click at [197, 189] on label "Electrical" at bounding box center [212, 189] width 31 height 12
click at [197, 189] on input "Electrical" at bounding box center [200, 186] width 6 height 6
radio input "true"
click at [197, 264] on label "New" at bounding box center [204, 267] width 15 height 12
click at [197, 264] on input "New" at bounding box center [200, 264] width 6 height 6
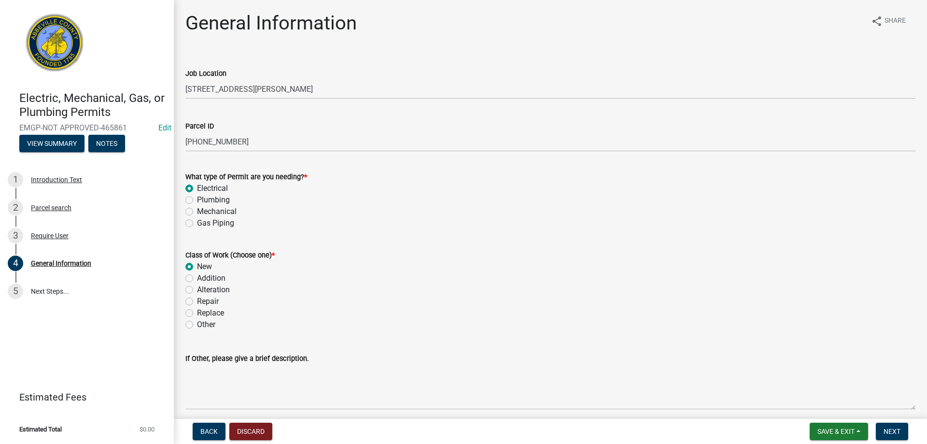
radio input "true"
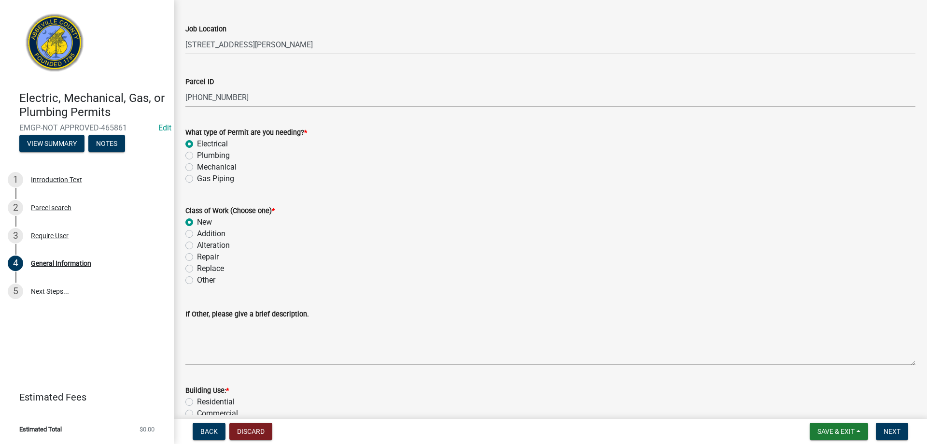
scroll to position [193, 0]
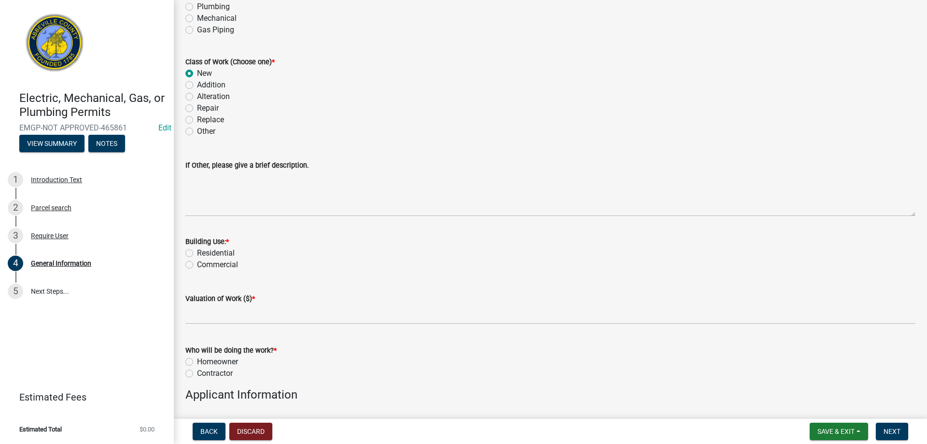
click at [197, 256] on label "Residential" at bounding box center [216, 253] width 38 height 12
click at [197, 254] on input "Residential" at bounding box center [200, 250] width 6 height 6
radio input "true"
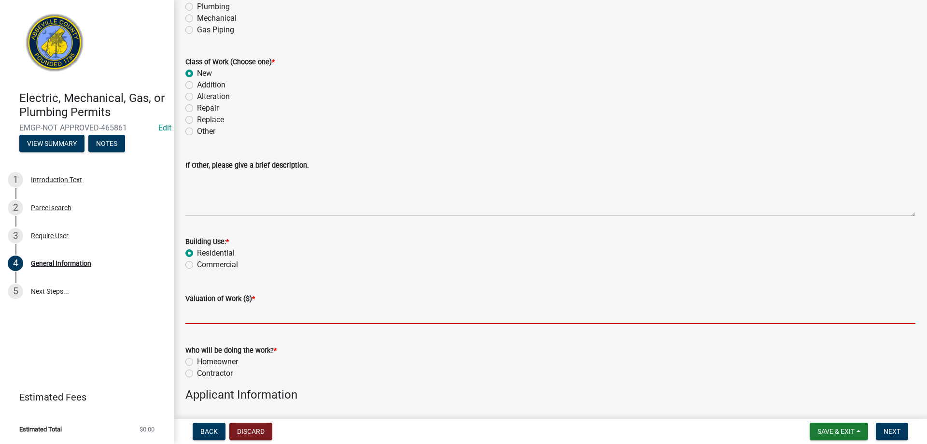
click at [223, 311] on input "text" at bounding box center [550, 314] width 730 height 20
type input "500"
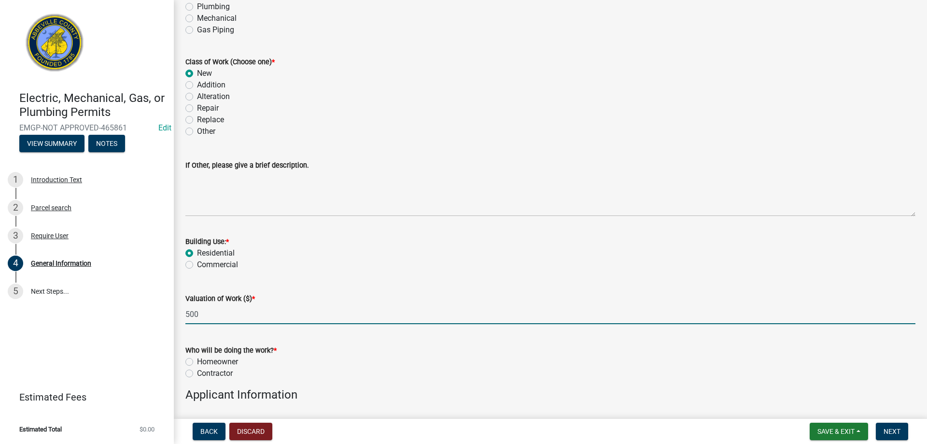
click at [193, 363] on div "Homeowner" at bounding box center [550, 362] width 730 height 12
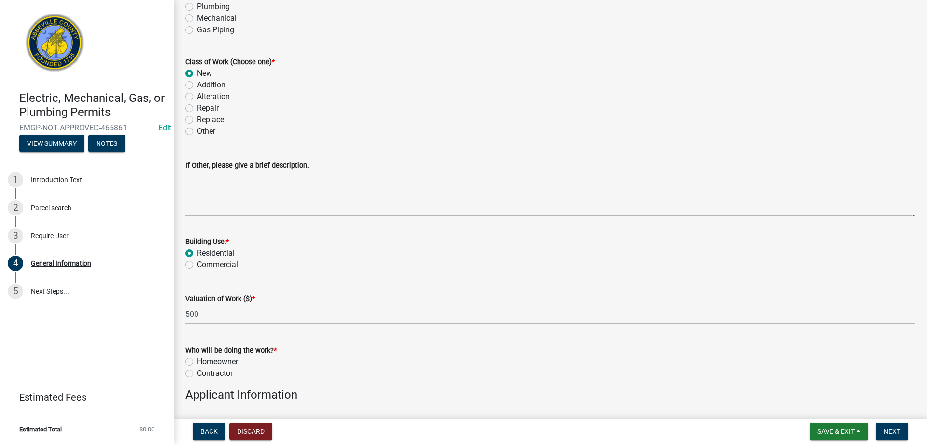
click at [197, 363] on label "Homeowner" at bounding box center [217, 362] width 41 height 12
click at [197, 362] on input "Homeowner" at bounding box center [200, 359] width 6 height 6
radio input "true"
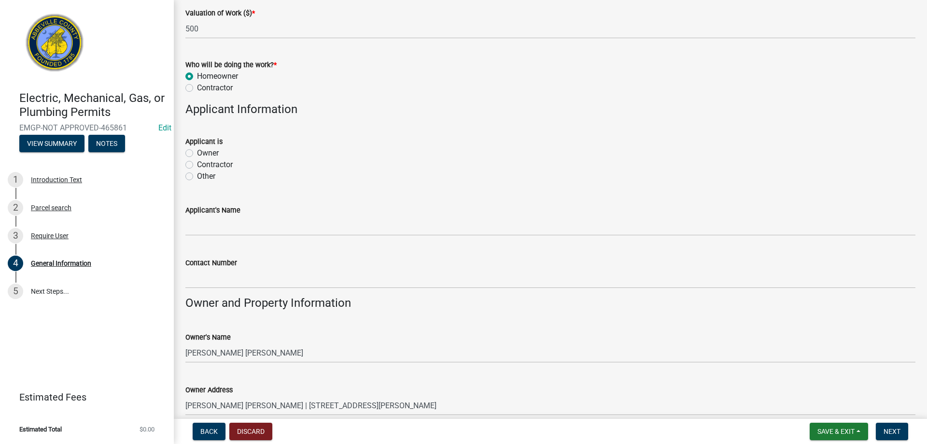
scroll to position [435, 0]
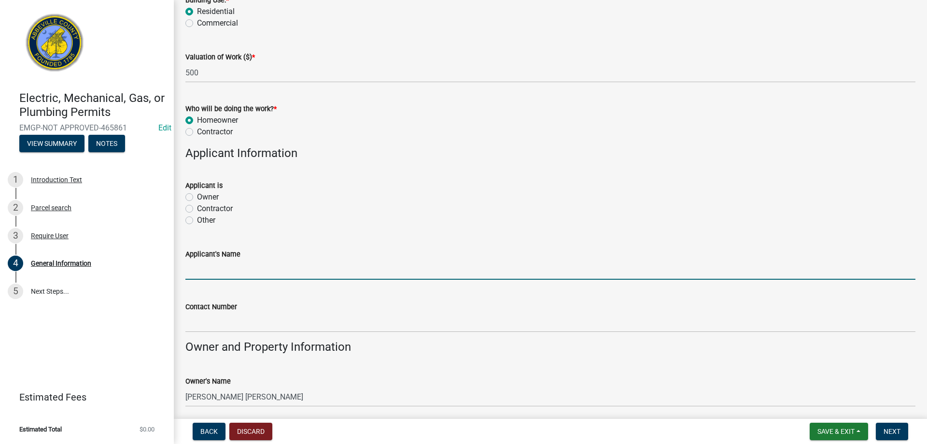
click at [207, 270] on input "Applicant's Name" at bounding box center [550, 270] width 730 height 20
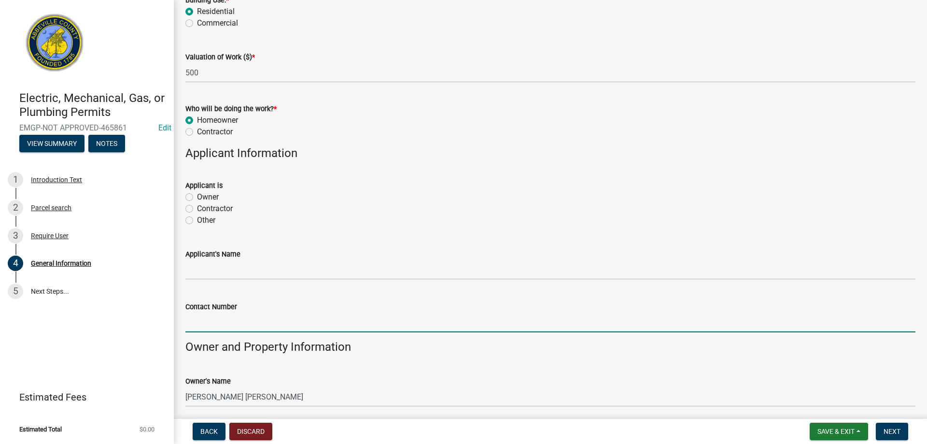
click at [209, 316] on input "Contact Number" at bounding box center [550, 322] width 730 height 20
type input "864-378-5882"
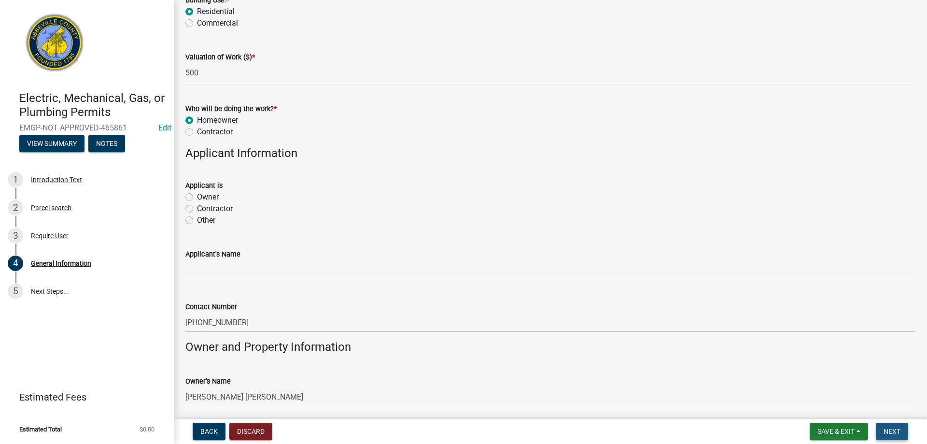
click at [888, 427] on span "Next" at bounding box center [892, 431] width 17 height 8
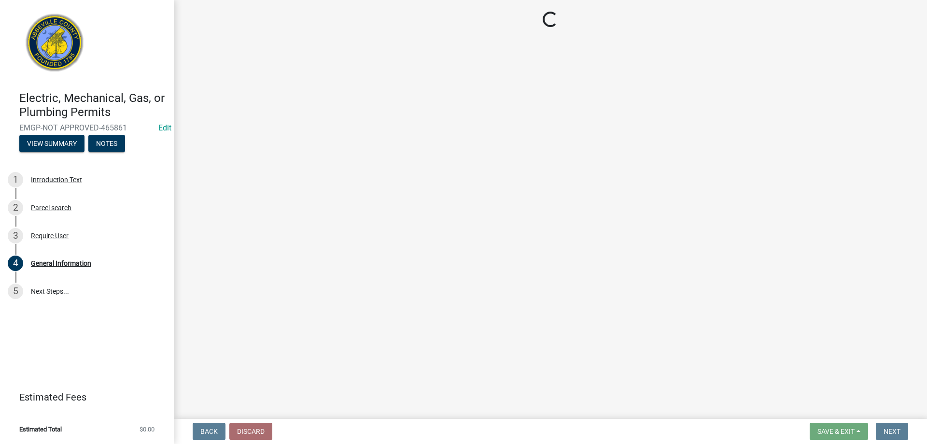
scroll to position [0, 0]
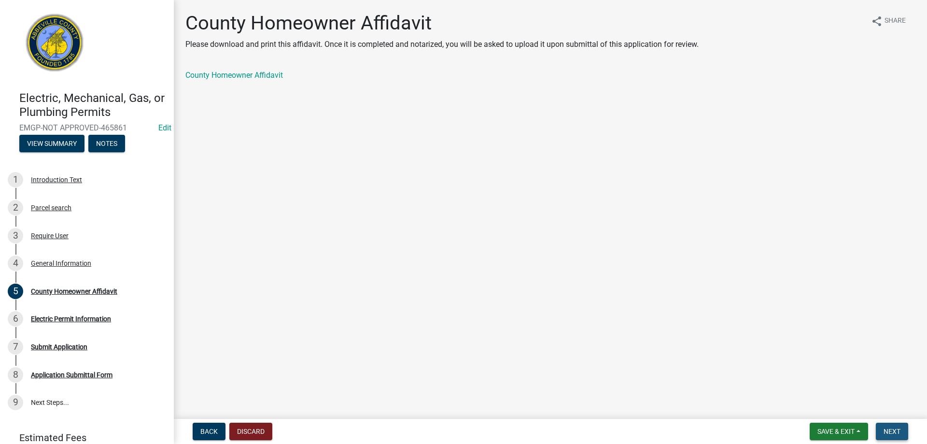
click at [897, 431] on span "Next" at bounding box center [892, 431] width 17 height 8
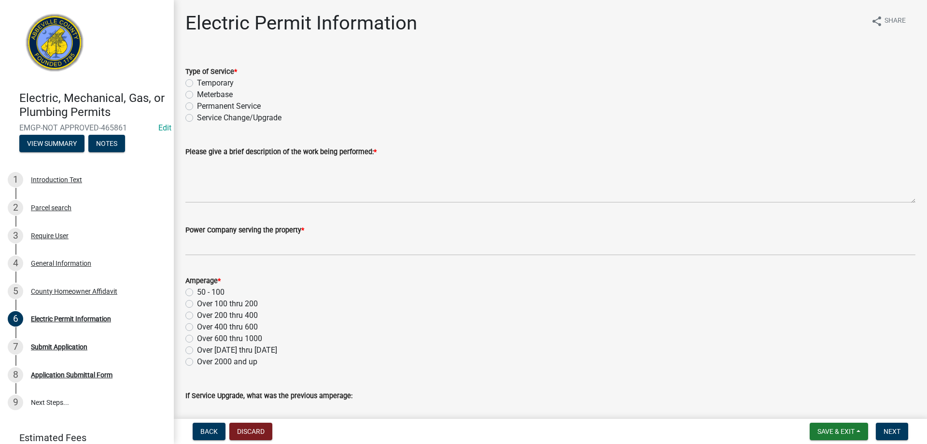
click at [194, 106] on div "Permanent Service" at bounding box center [550, 106] width 730 height 12
click at [197, 106] on label "Permanent Service" at bounding box center [229, 106] width 64 height 12
click at [197, 106] on input "Permanent Service" at bounding box center [200, 103] width 6 height 6
radio input "true"
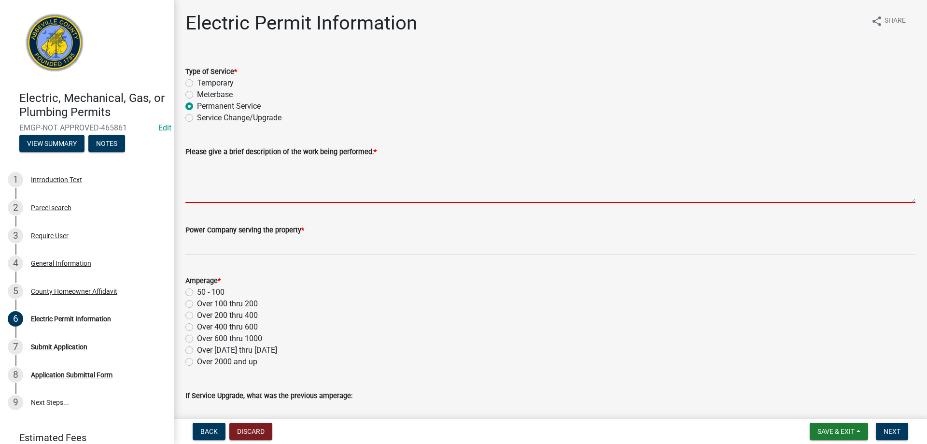
click at [209, 169] on textarea "Please give a brief description of the work being performed: *" at bounding box center [550, 179] width 730 height 45
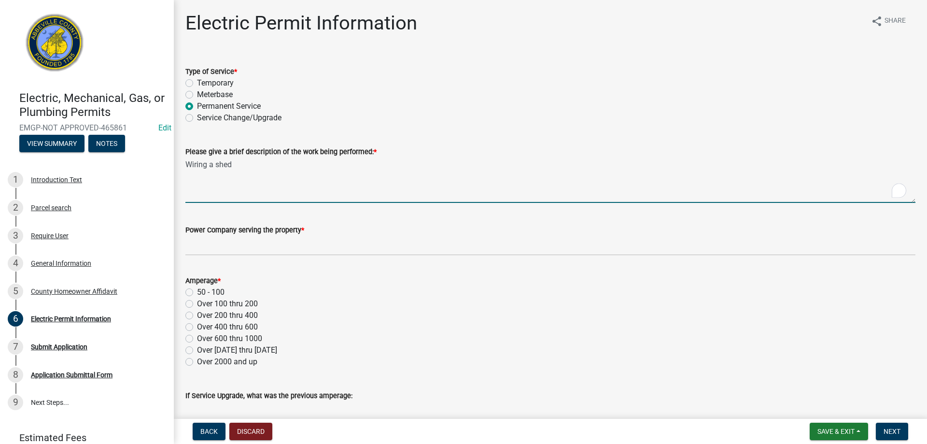
type textarea "Wiring a shed"
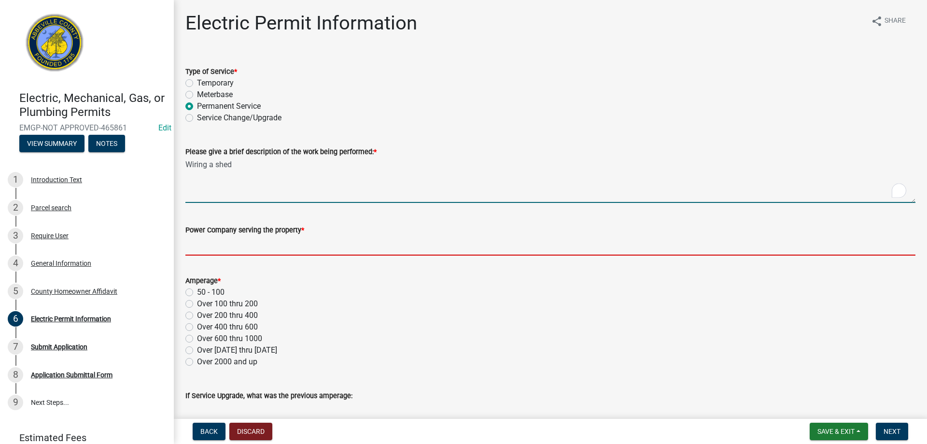
click at [236, 239] on input "Power Company serving the property *" at bounding box center [550, 246] width 730 height 20
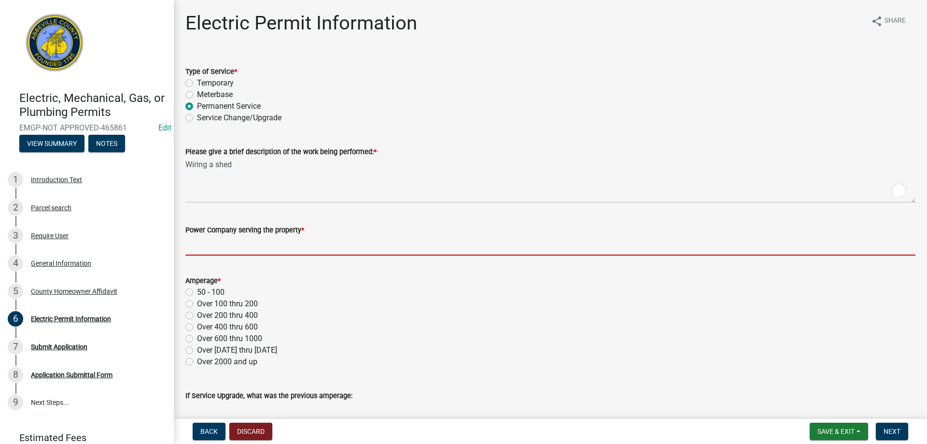
type input "Little River"
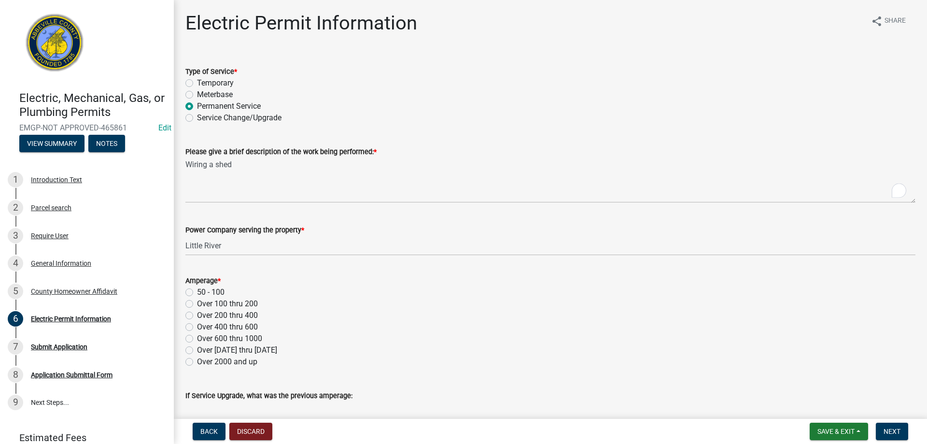
click at [197, 304] on label "Over 100 thru 200" at bounding box center [227, 304] width 61 height 12
click at [197, 304] on input "Over 100 thru 200" at bounding box center [200, 301] width 6 height 6
radio input "true"
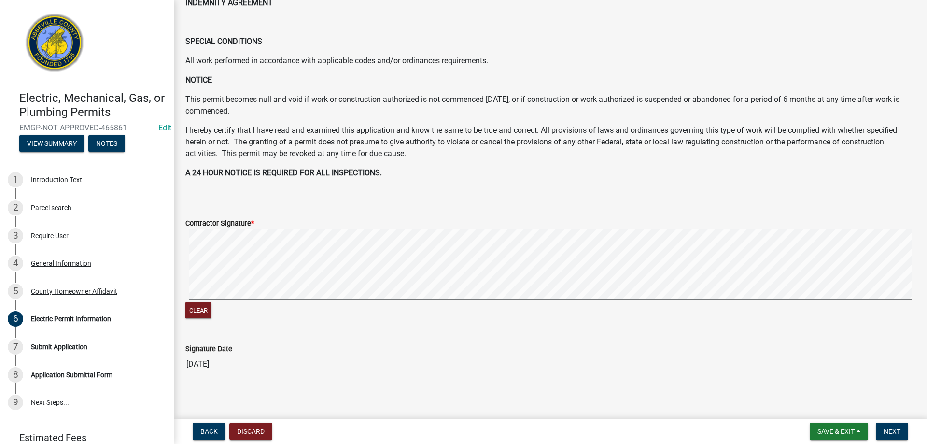
scroll to position [435, 0]
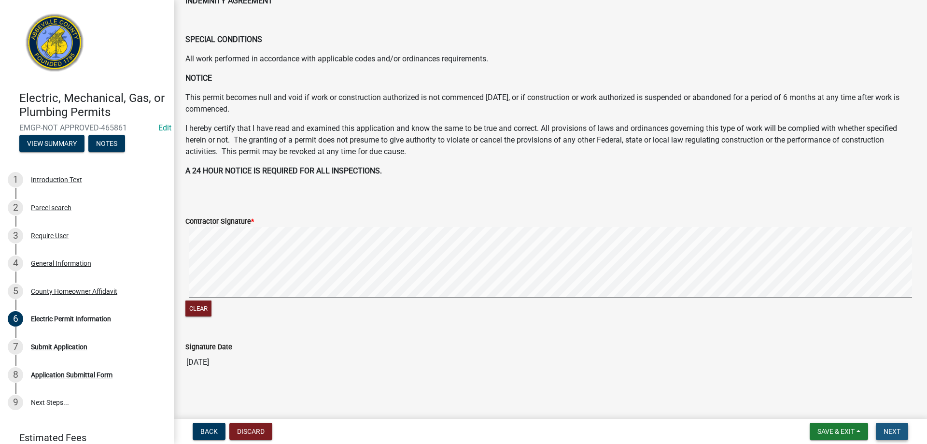
click at [904, 434] on button "Next" at bounding box center [892, 431] width 32 height 17
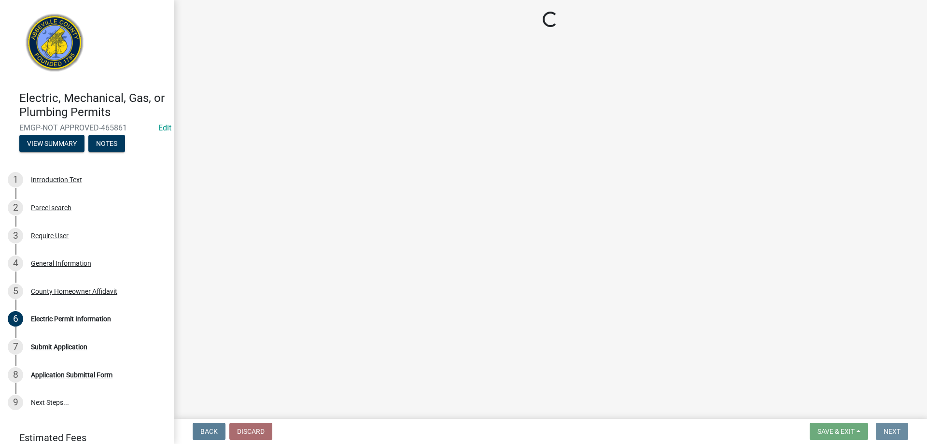
scroll to position [0, 0]
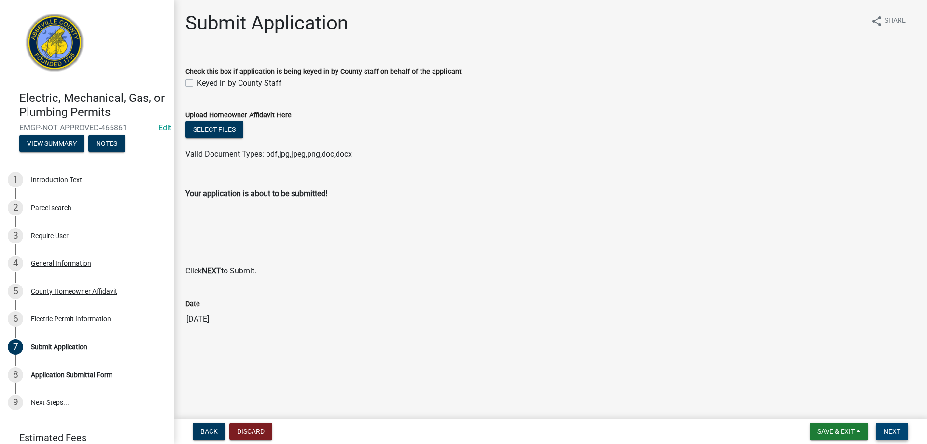
click at [894, 426] on button "Next" at bounding box center [892, 431] width 32 height 17
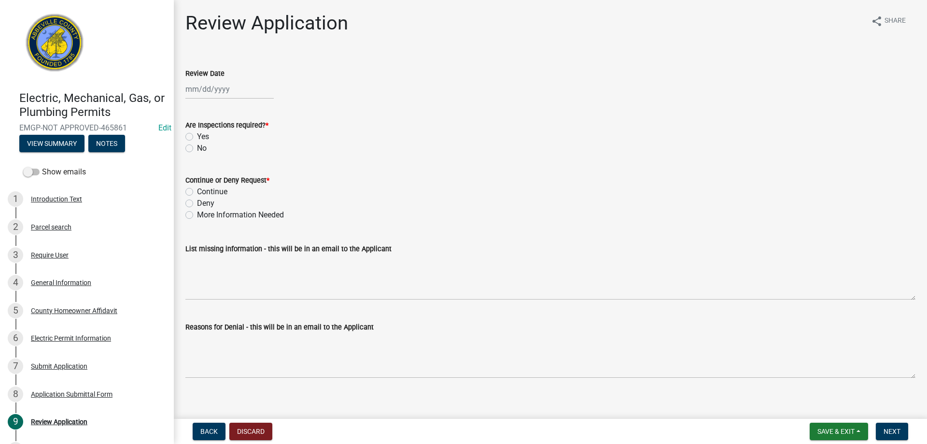
click at [194, 102] on wm-data-entity-input "Review Date" at bounding box center [550, 81] width 730 height 54
click at [195, 89] on div at bounding box center [229, 89] width 88 height 20
select select "8"
select select "2025"
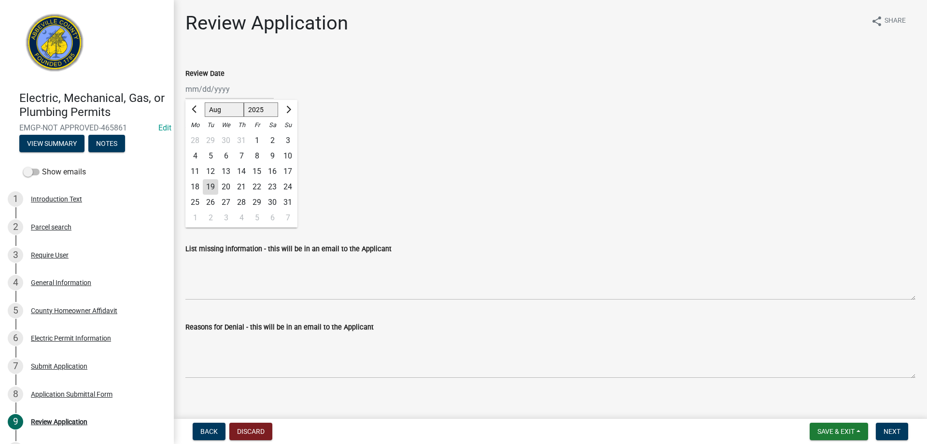
click at [214, 182] on div "19" at bounding box center [210, 186] width 15 height 15
type input "08/19/2025"
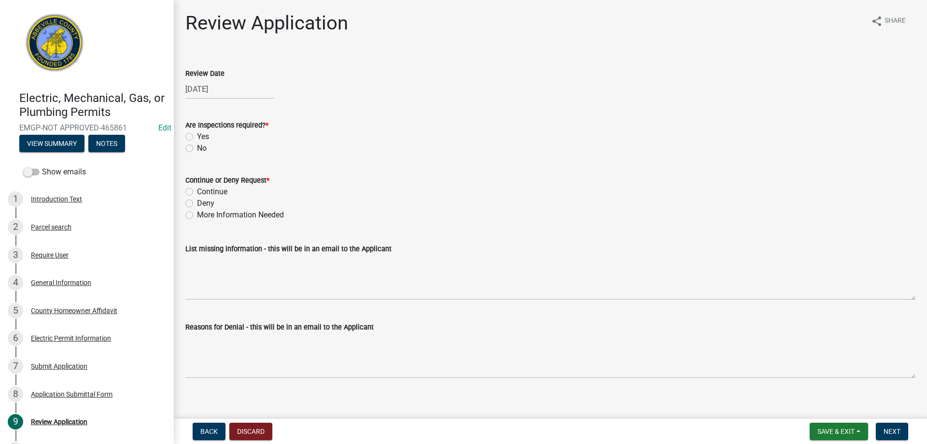
click at [197, 138] on label "Yes" at bounding box center [203, 137] width 12 height 12
click at [197, 137] on input "Yes" at bounding box center [200, 134] width 6 height 6
radio input "true"
click at [197, 190] on label "Continue" at bounding box center [212, 192] width 30 height 12
click at [197, 190] on input "Continue" at bounding box center [200, 189] width 6 height 6
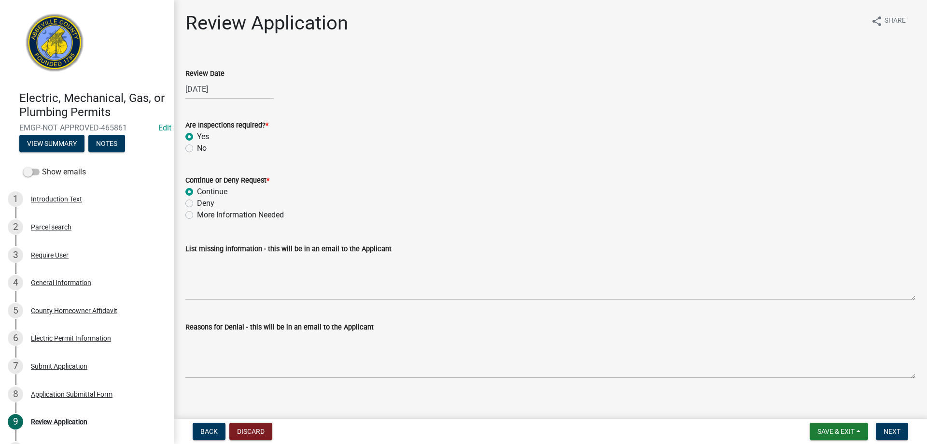
radio input "true"
click at [889, 431] on span "Next" at bounding box center [892, 431] width 17 height 8
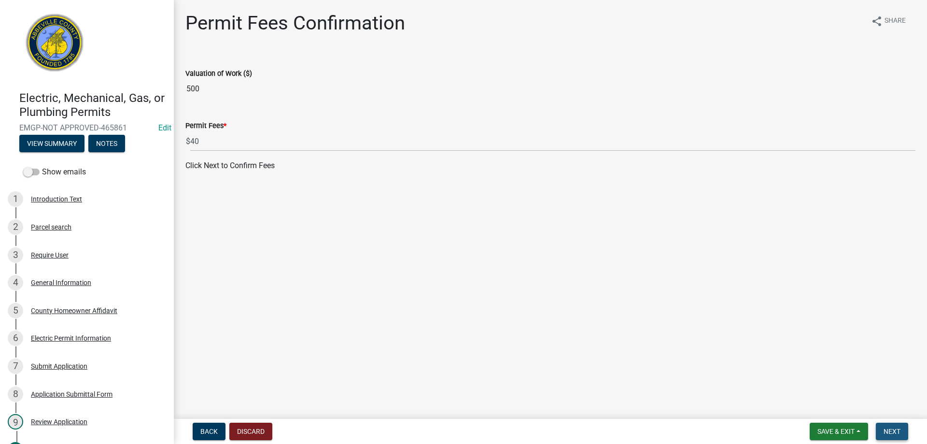
click at [889, 431] on span "Next" at bounding box center [892, 431] width 17 height 8
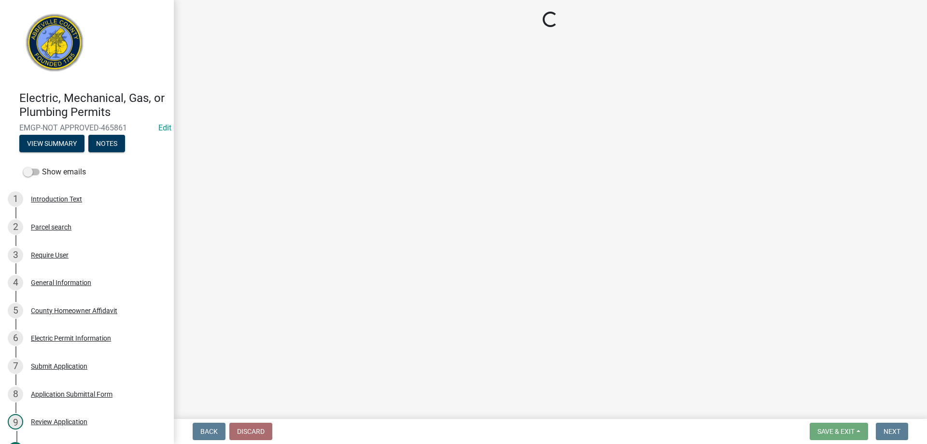
select select "3: 3"
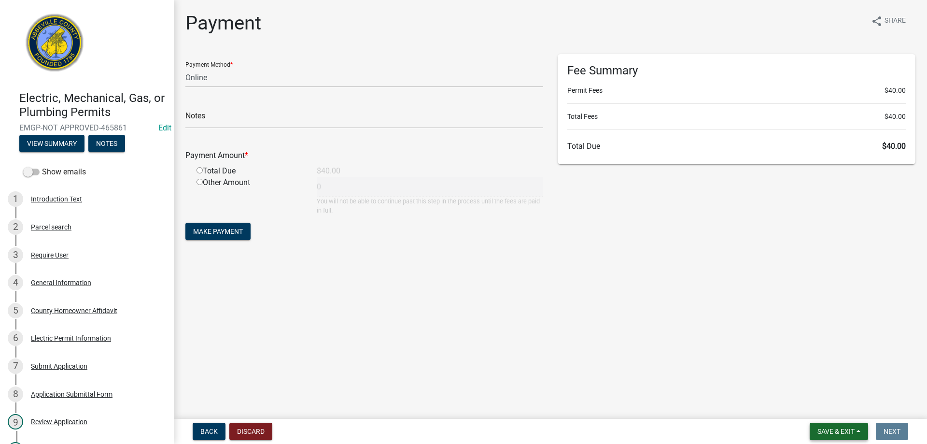
drag, startPoint x: 825, startPoint y: 427, endPoint x: 841, endPoint y: 415, distance: 19.3
click at [825, 427] on span "Save & Exit" at bounding box center [836, 431] width 37 height 8
click at [841, 411] on button "Save & Exit" at bounding box center [829, 406] width 77 height 23
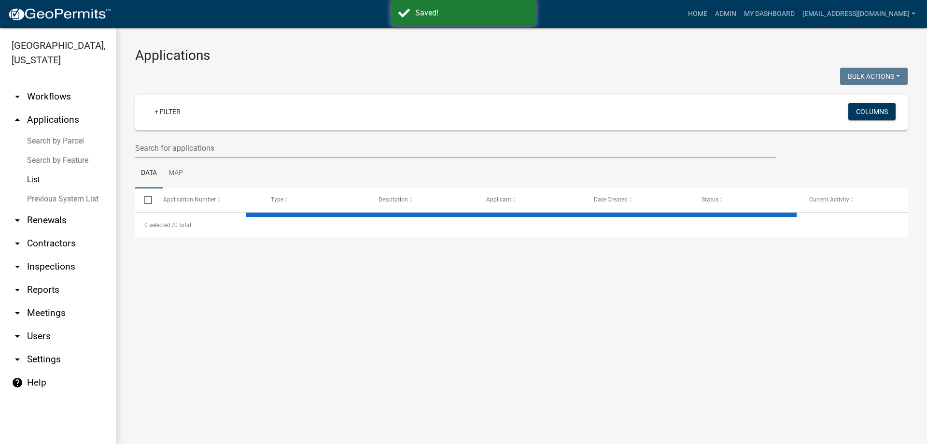
select select "3: 100"
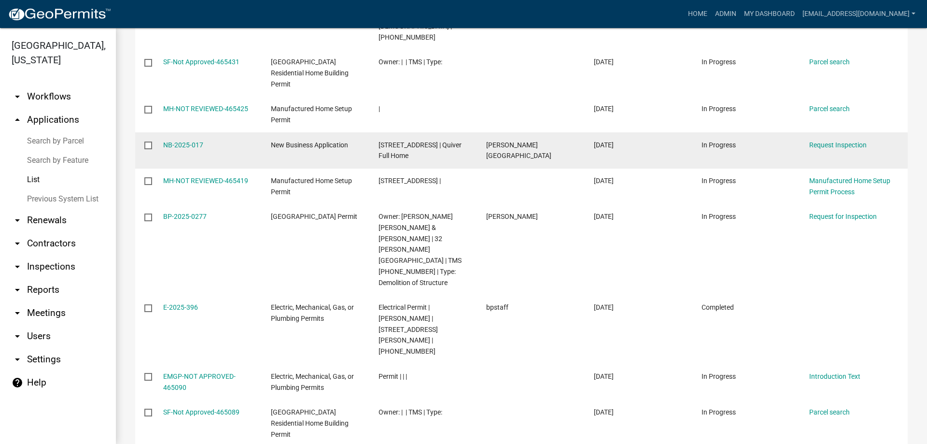
scroll to position [531, 0]
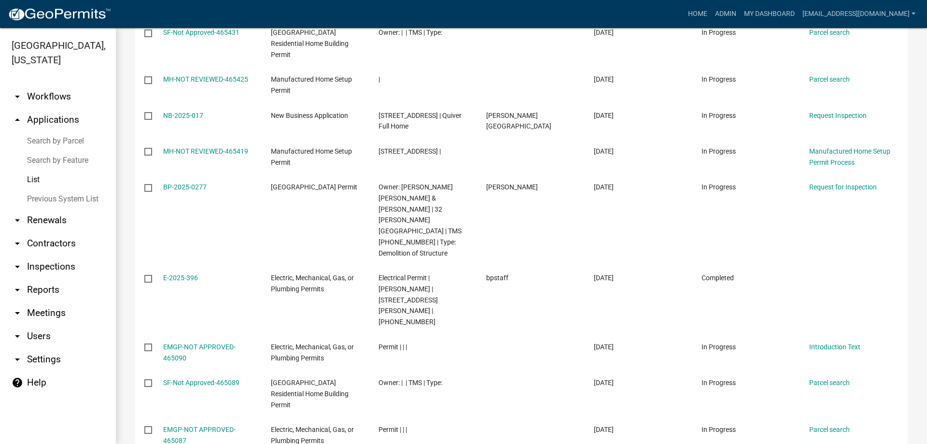
drag, startPoint x: 43, startPoint y: 202, endPoint x: 6, endPoint y: 194, distance: 38.0
click at [43, 202] on link "Previous System List" at bounding box center [58, 198] width 116 height 19
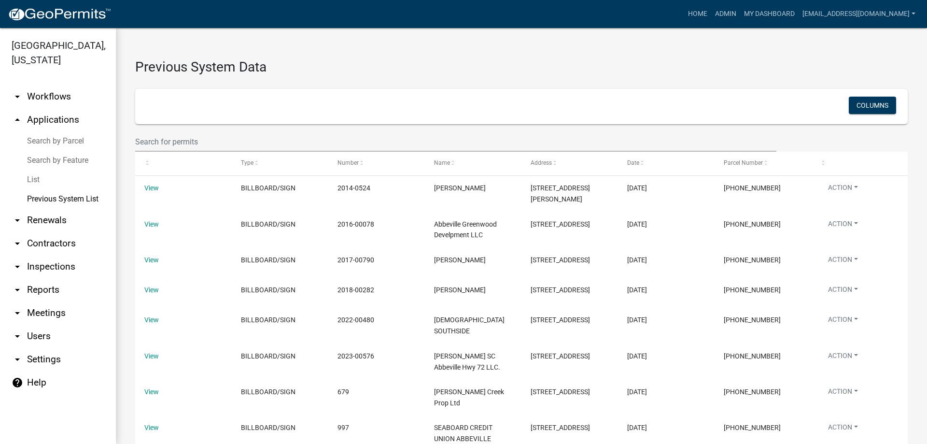
click at [47, 181] on link "List" at bounding box center [58, 179] width 116 height 19
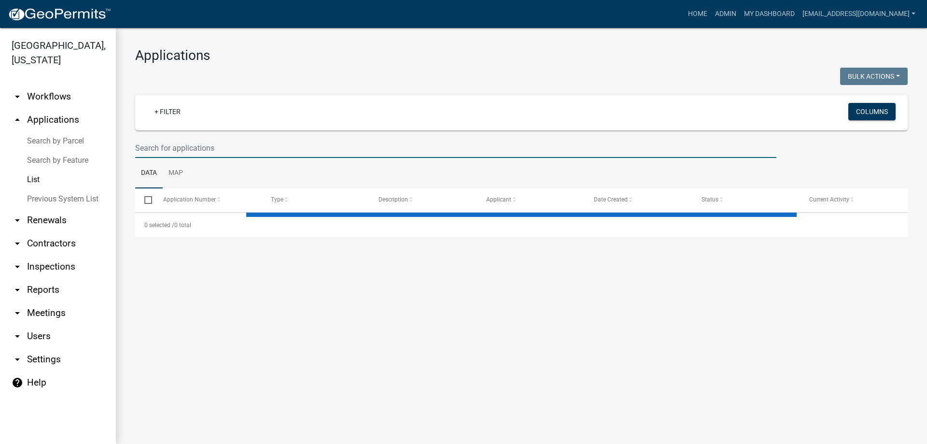
select select "3: 100"
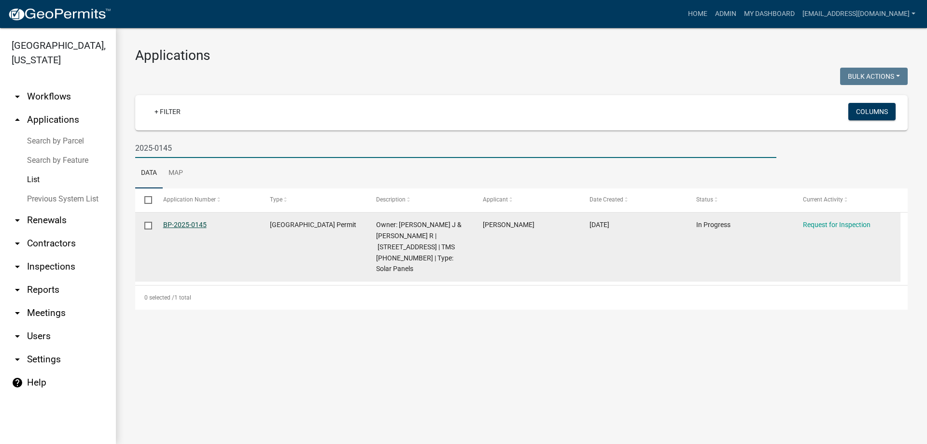
type input "2025-0145"
click at [180, 221] on link "BP-2025-0145" at bounding box center [184, 225] width 43 height 8
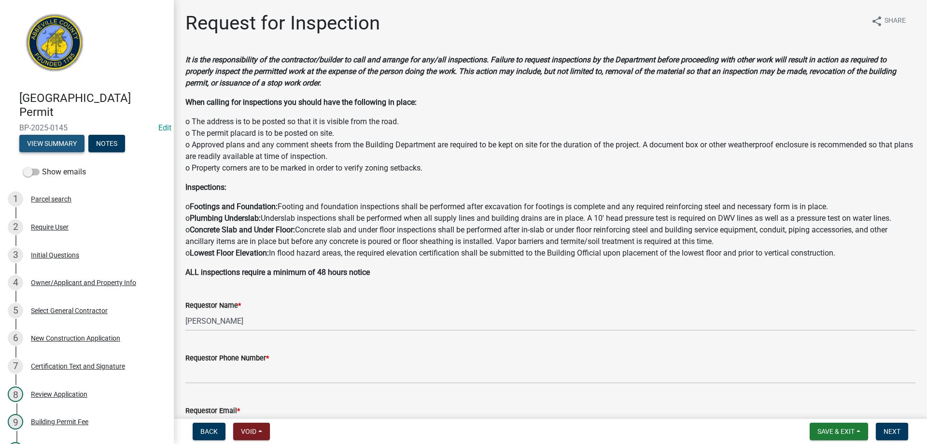
click at [51, 148] on button "View Summary" at bounding box center [51, 143] width 65 height 17
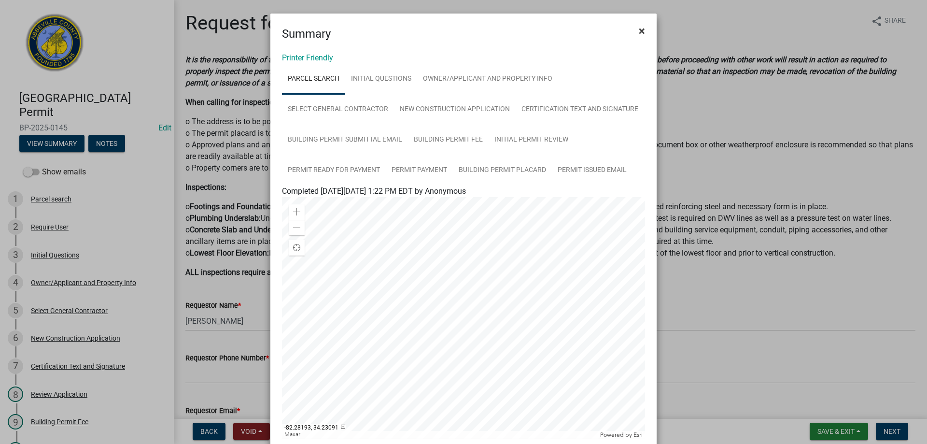
drag, startPoint x: 638, startPoint y: 32, endPoint x: 603, endPoint y: 47, distance: 38.1
click at [639, 32] on span "×" at bounding box center [642, 31] width 6 height 14
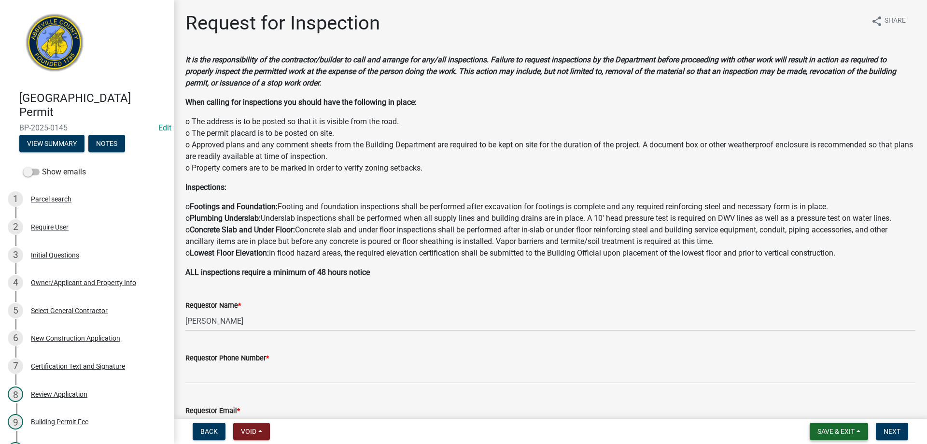
drag, startPoint x: 851, startPoint y: 428, endPoint x: 836, endPoint y: 418, distance: 18.2
click at [851, 428] on span "Save & Exit" at bounding box center [836, 431] width 37 height 8
click at [824, 405] on button "Save & Exit" at bounding box center [829, 406] width 77 height 23
